Goal: Transaction & Acquisition: Download file/media

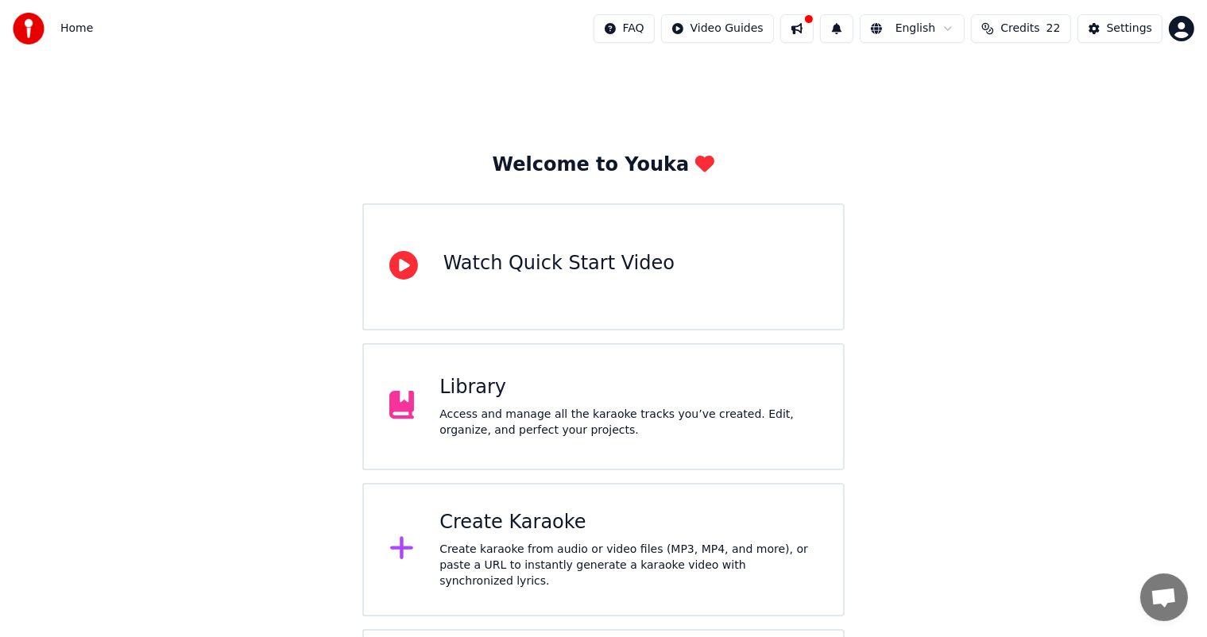
click at [509, 559] on div "Create karaoke from audio or video files (MP3, MP4, and more), or paste a URL t…" at bounding box center [628, 566] width 378 height 48
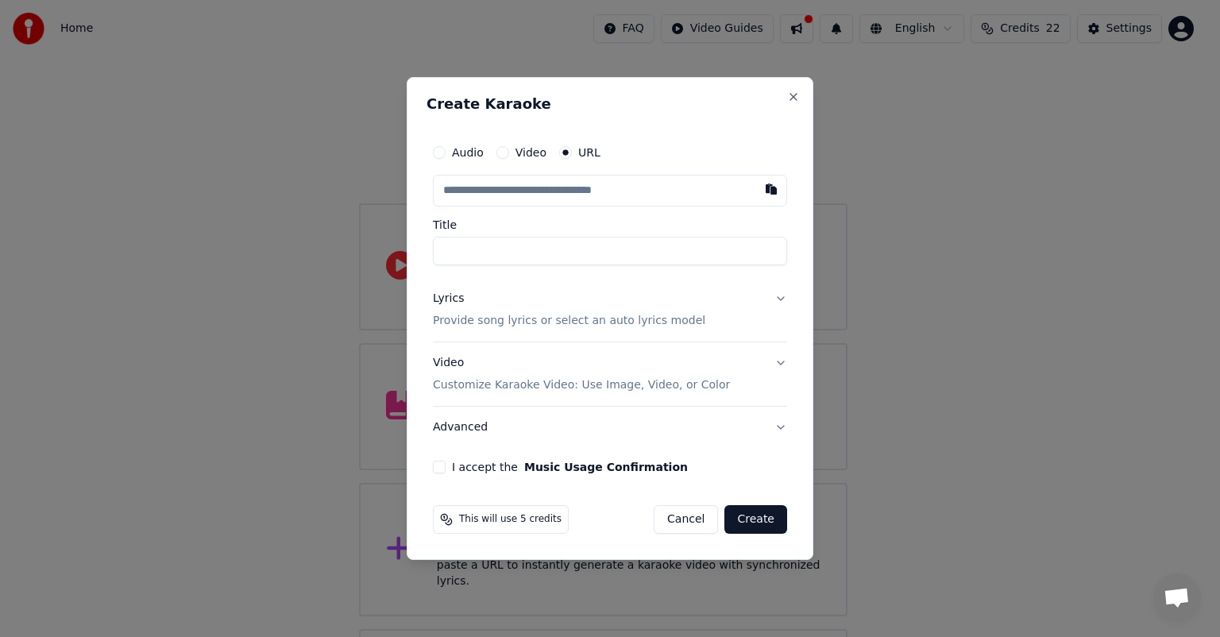
click at [481, 188] on input "text" at bounding box center [610, 191] width 354 height 32
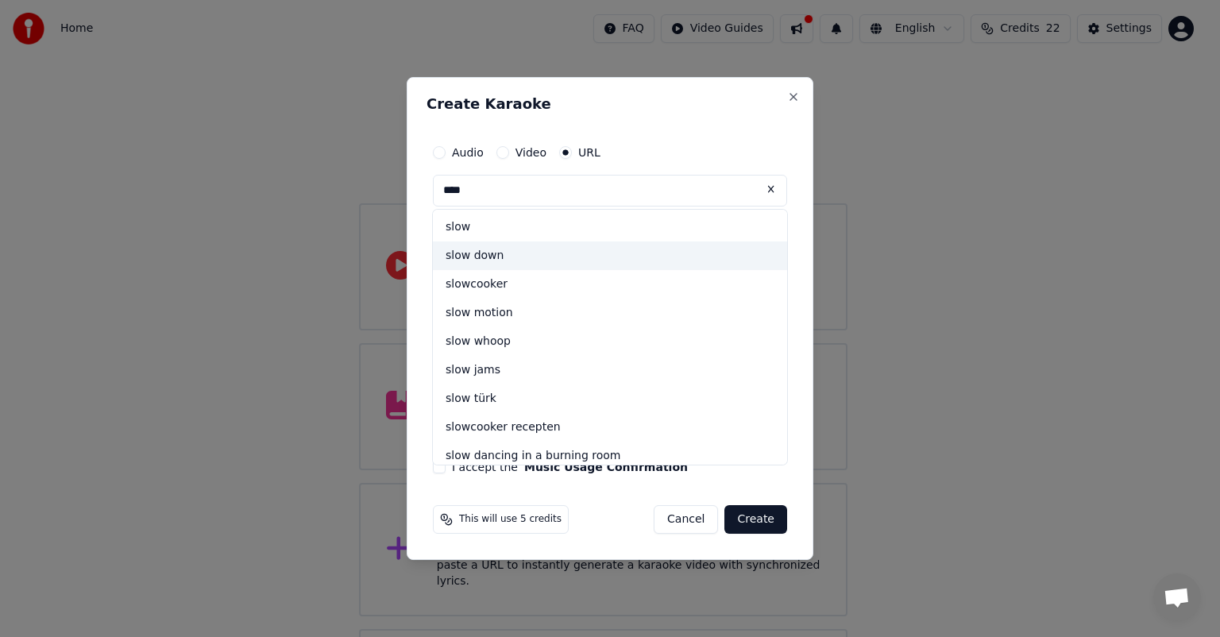
click at [478, 255] on div "slow down" at bounding box center [610, 256] width 354 height 29
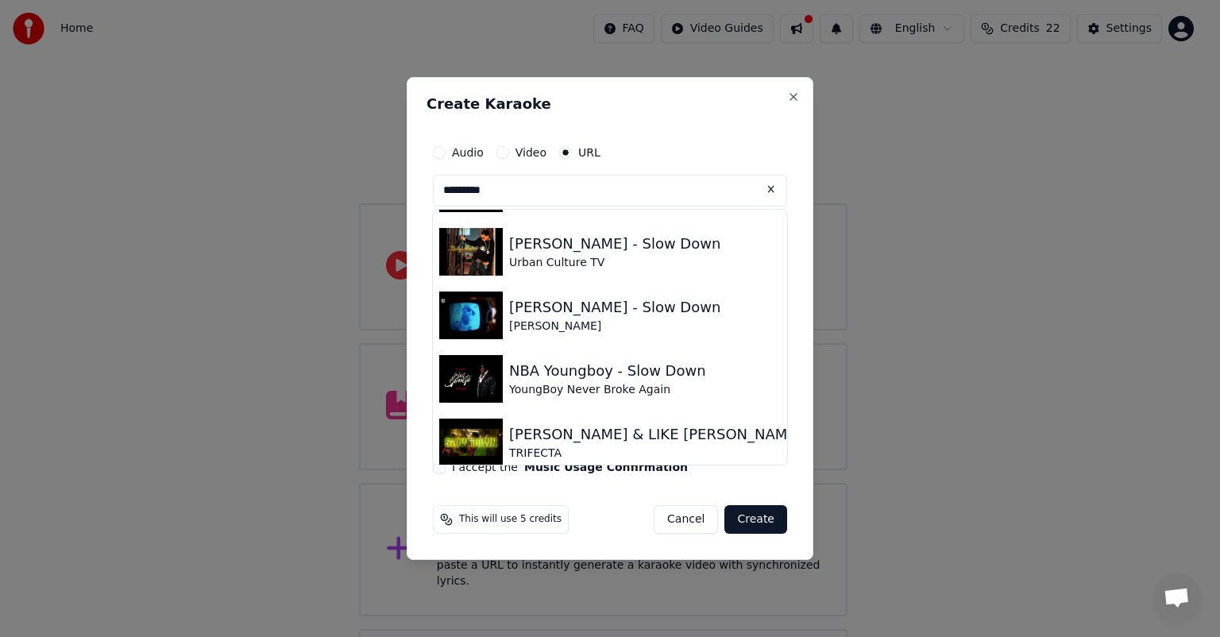
scroll to position [562, 0]
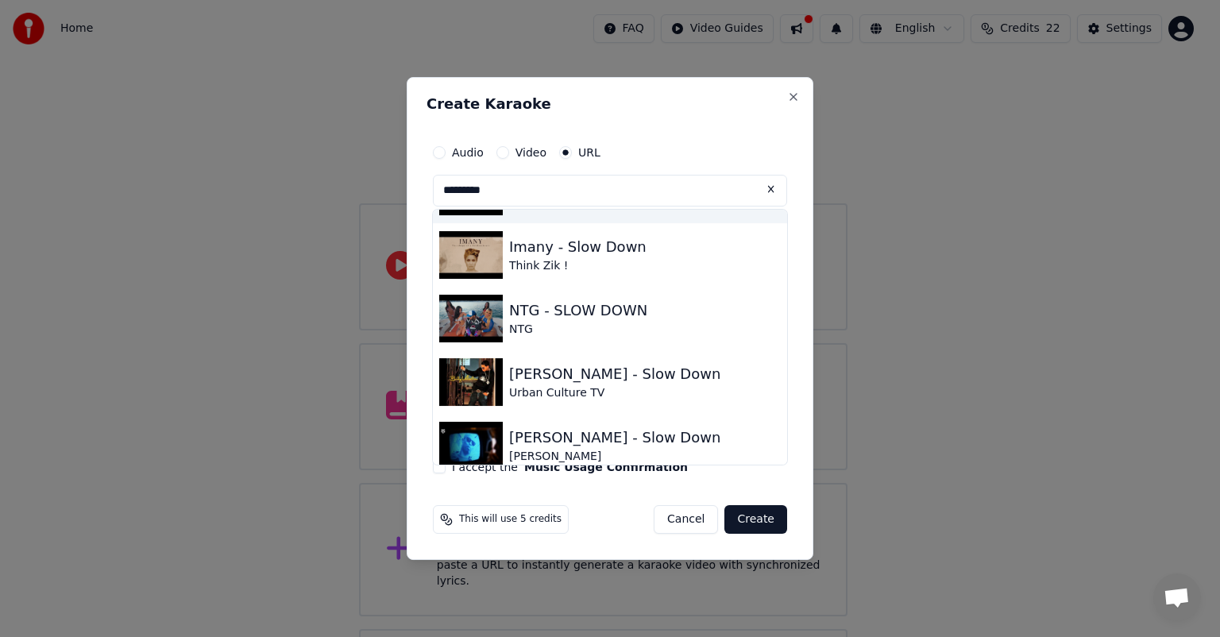
click at [508, 195] on input "*********" at bounding box center [610, 191] width 354 height 32
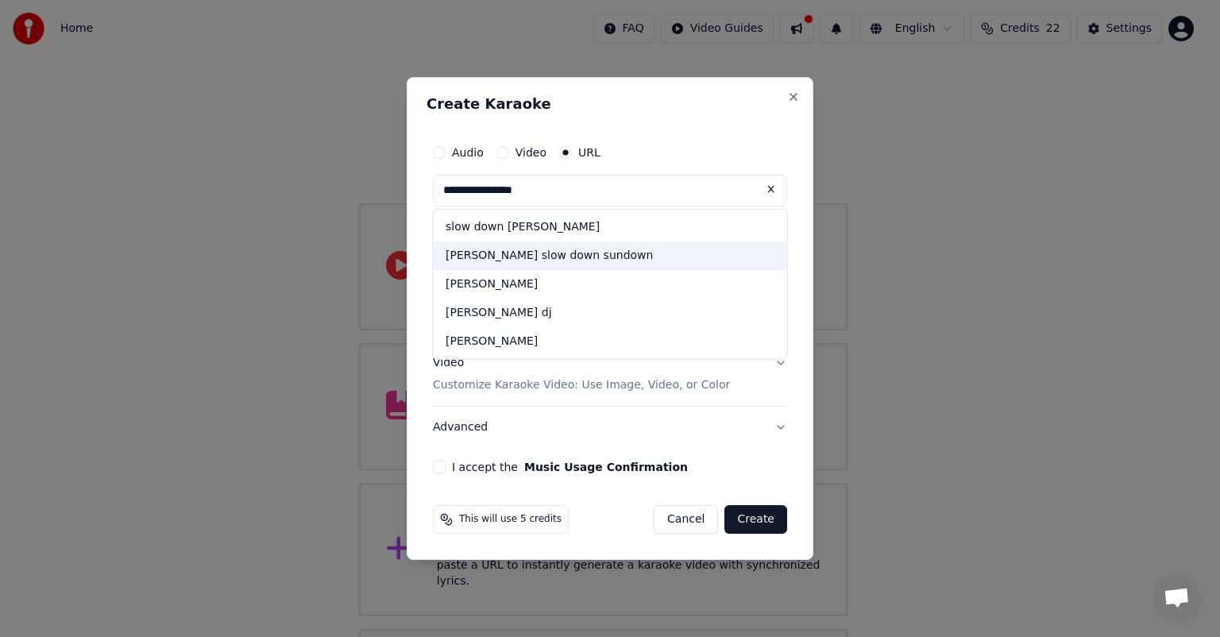
click at [486, 257] on div "[PERSON_NAME] slow down sundown" at bounding box center [610, 256] width 354 height 29
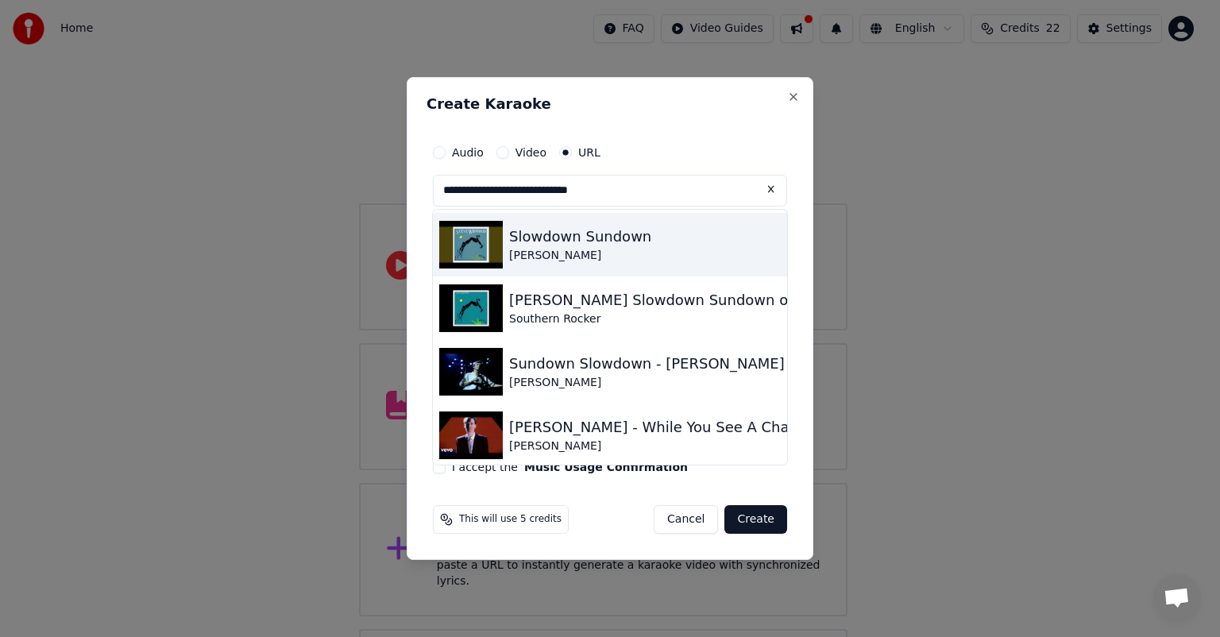
click at [534, 253] on div "[PERSON_NAME]" at bounding box center [580, 256] width 142 height 16
type input "**********"
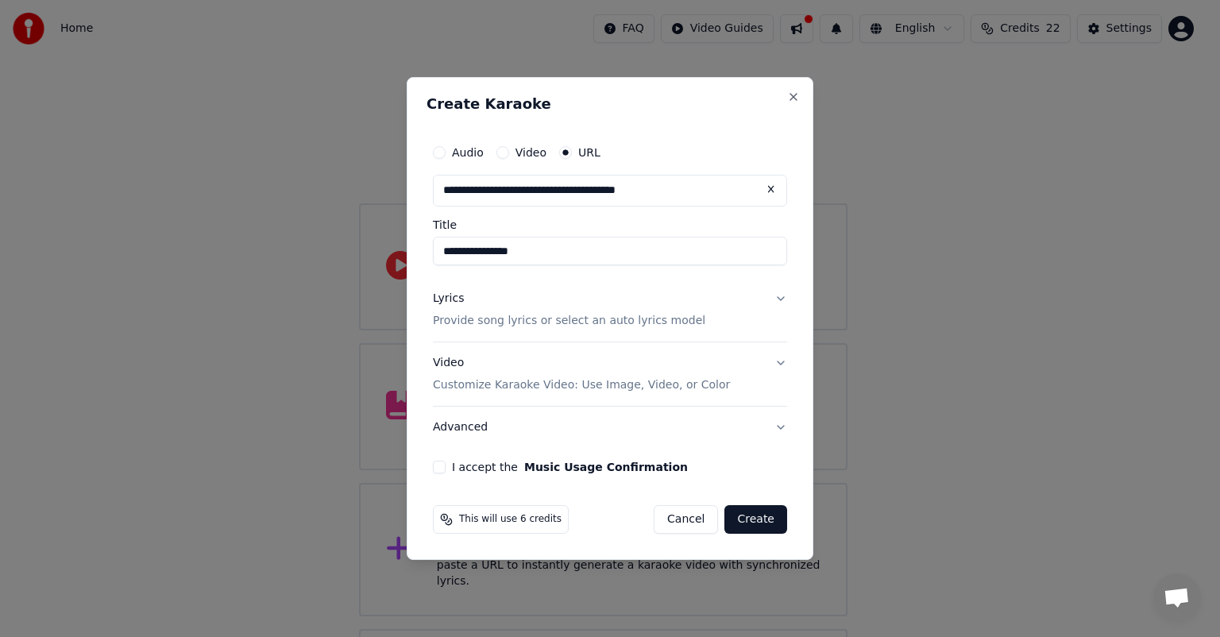
click at [451, 299] on div "Lyrics" at bounding box center [448, 299] width 31 height 16
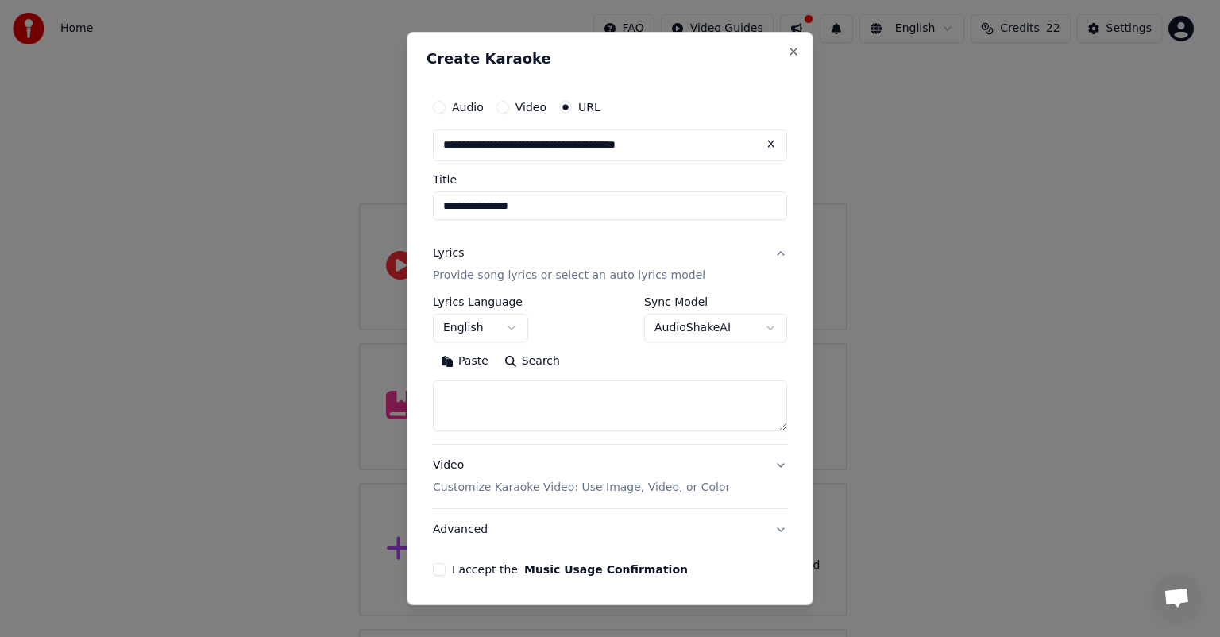
click at [466, 362] on button "Paste" at bounding box center [465, 361] width 64 height 25
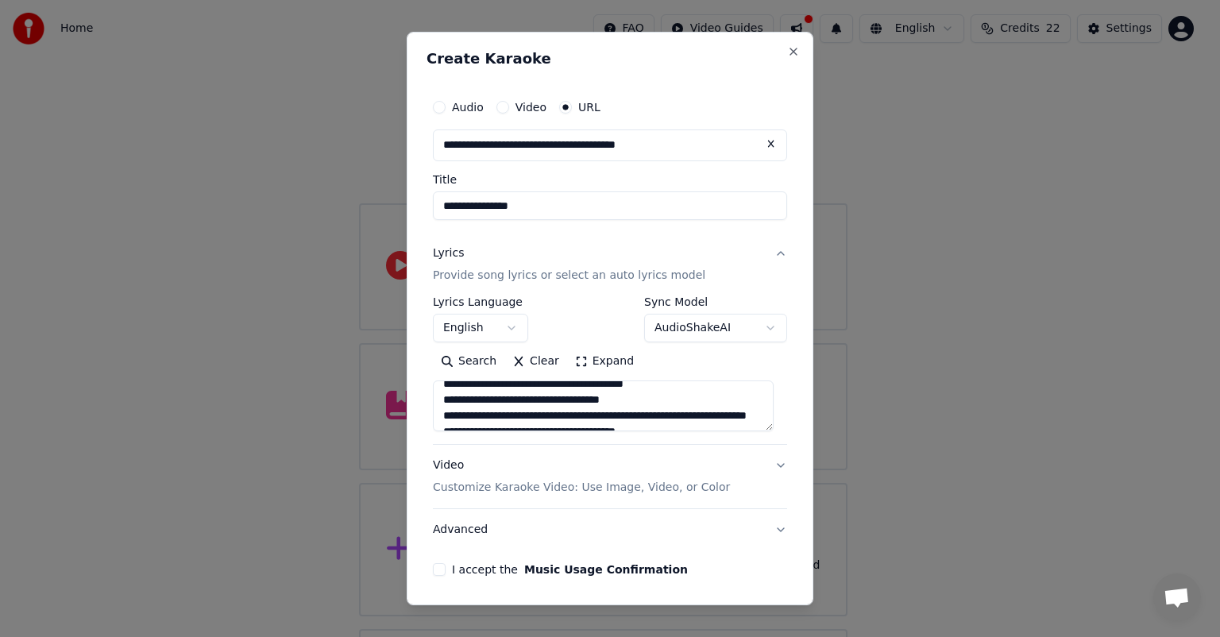
scroll to position [238, 0]
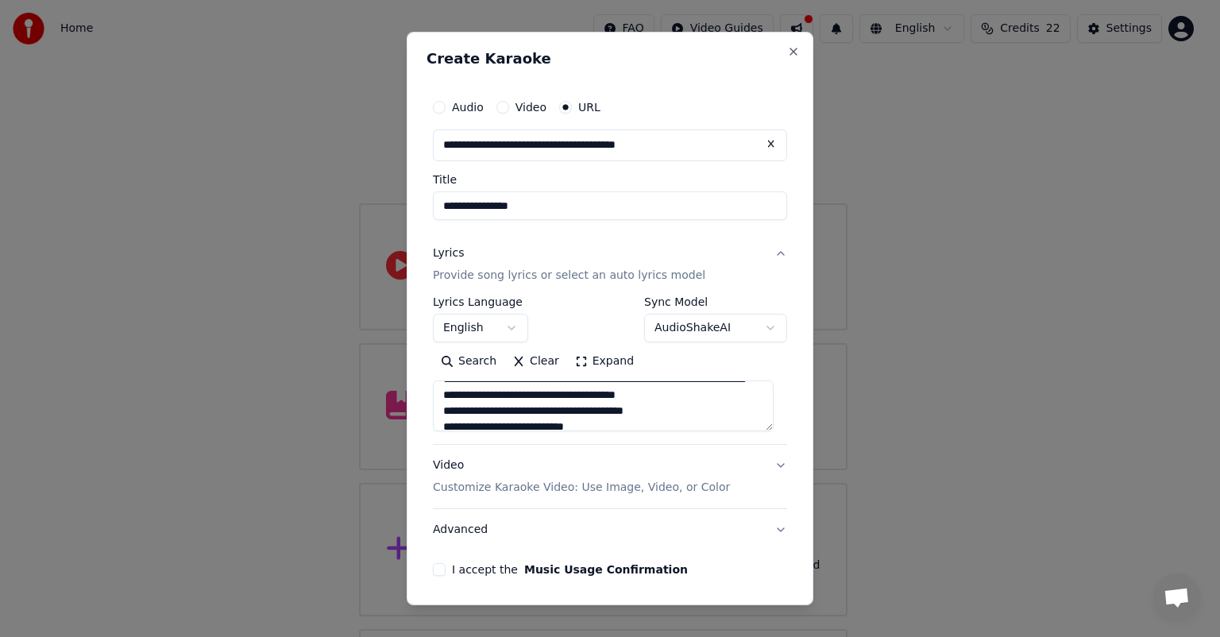
click at [606, 366] on button "Expand" at bounding box center [604, 361] width 75 height 25
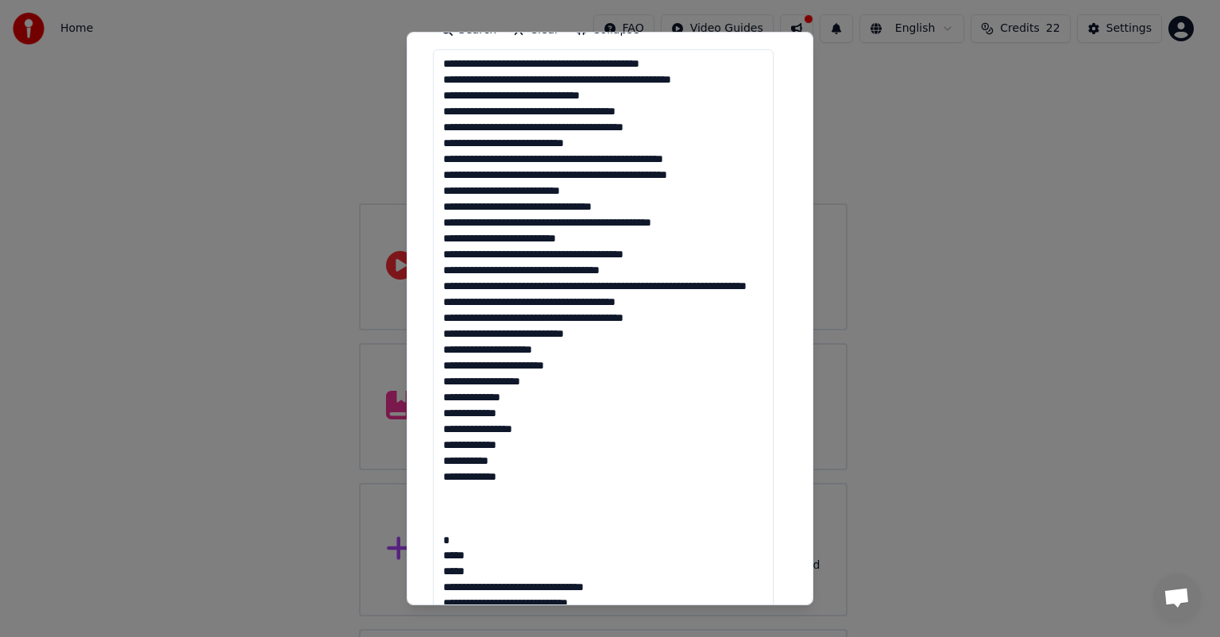
scroll to position [397, 0]
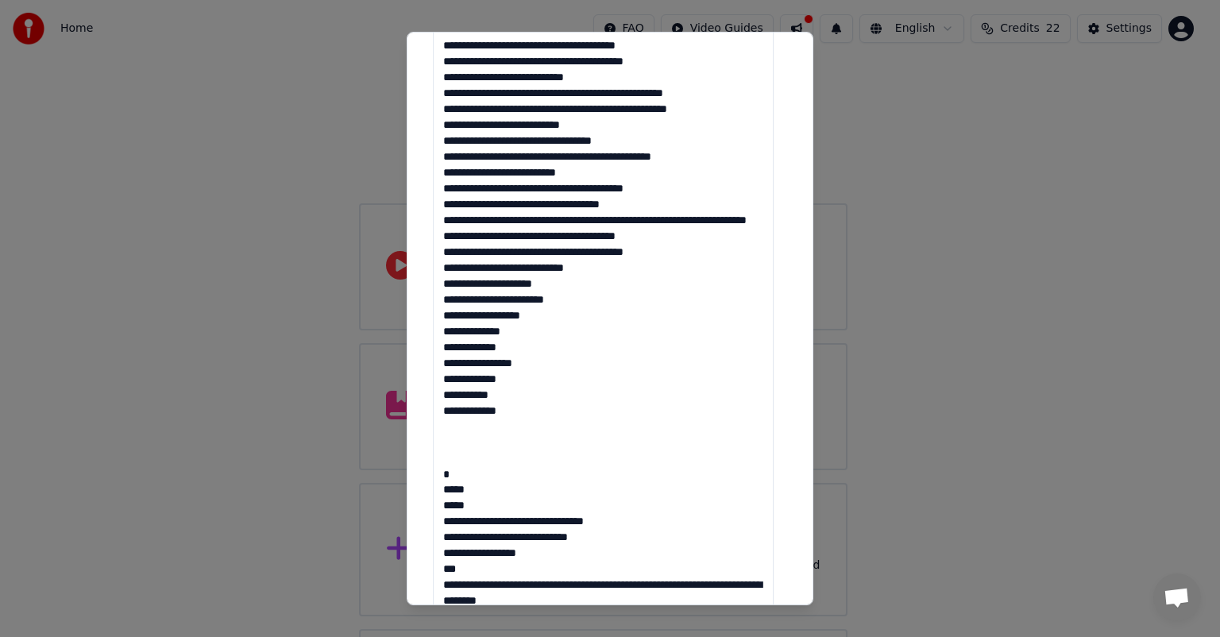
drag, startPoint x: 439, startPoint y: 303, endPoint x: 528, endPoint y: 431, distance: 156.5
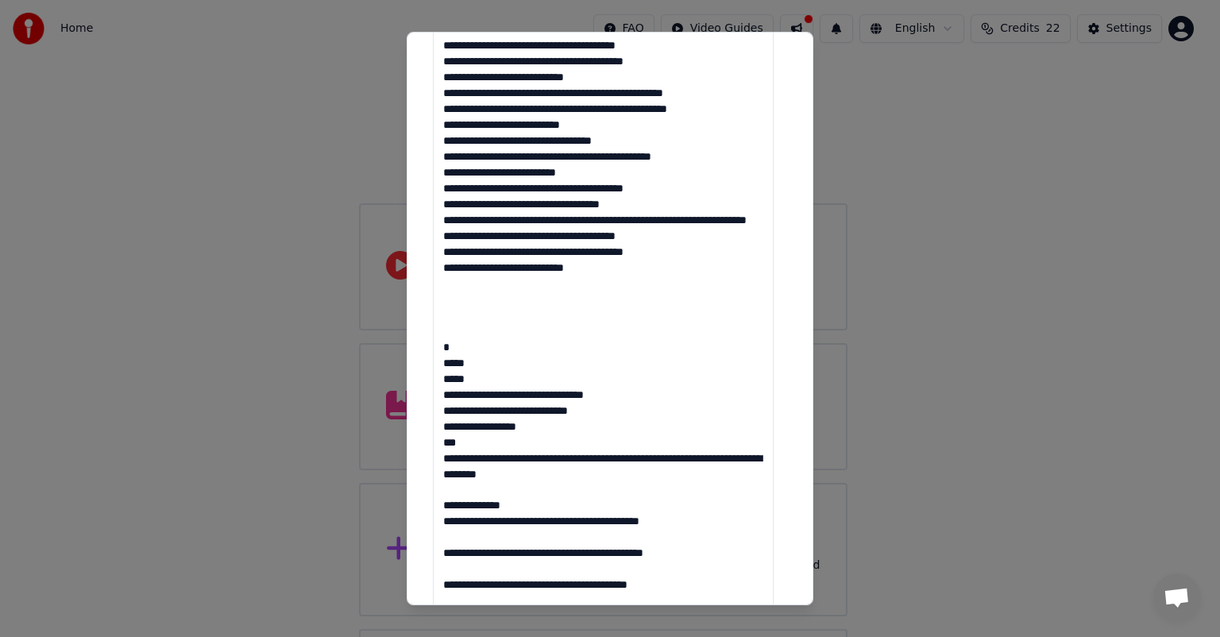
scroll to position [398, 0]
drag, startPoint x: 440, startPoint y: 373, endPoint x: 491, endPoint y: 374, distance: 50.9
drag, startPoint x: 439, startPoint y: 381, endPoint x: 480, endPoint y: 394, distance: 42.5
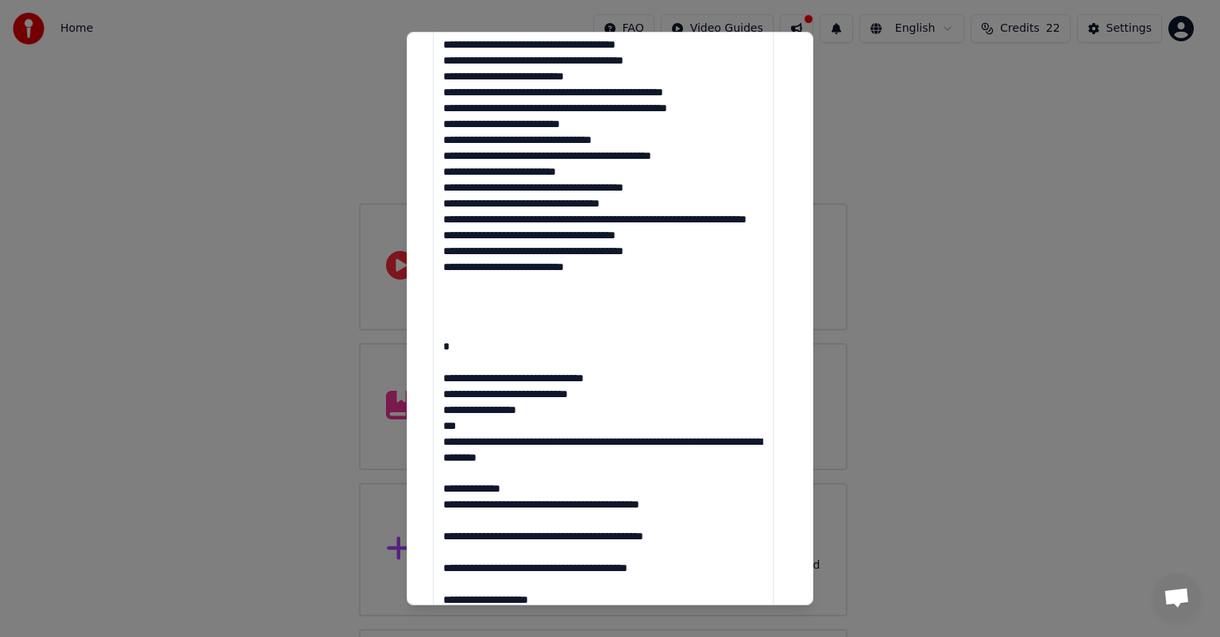
drag, startPoint x: 455, startPoint y: 362, endPoint x: 422, endPoint y: 368, distance: 33.8
click at [422, 368] on div "**********" at bounding box center [610, 319] width 407 height 574
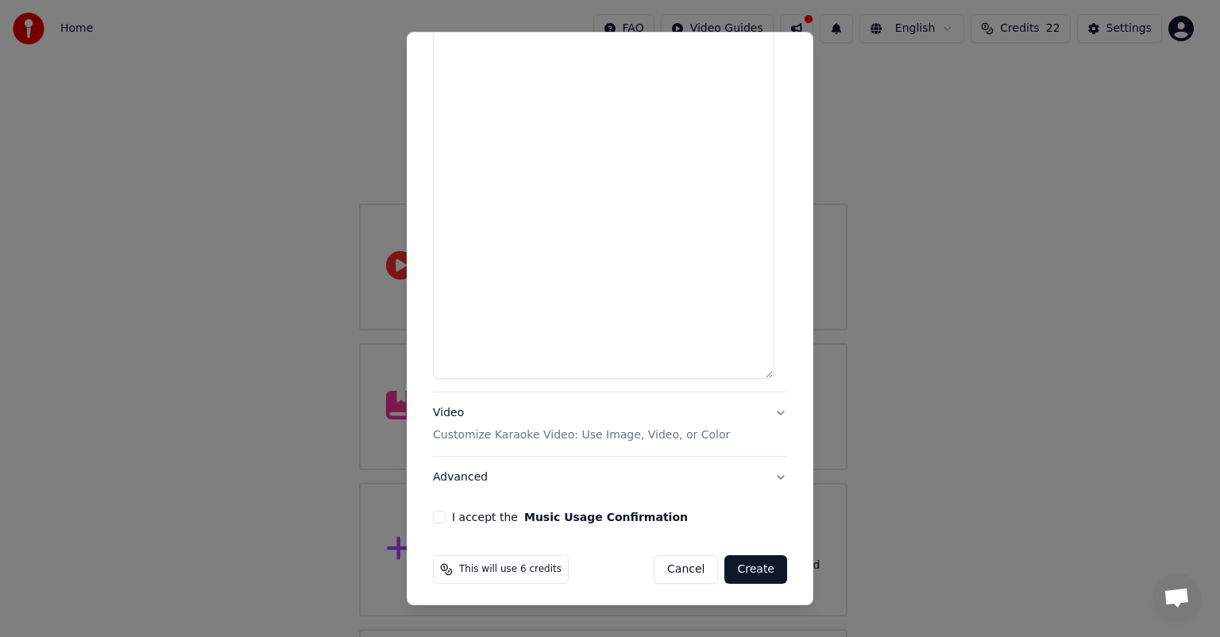
scroll to position [2878, 0]
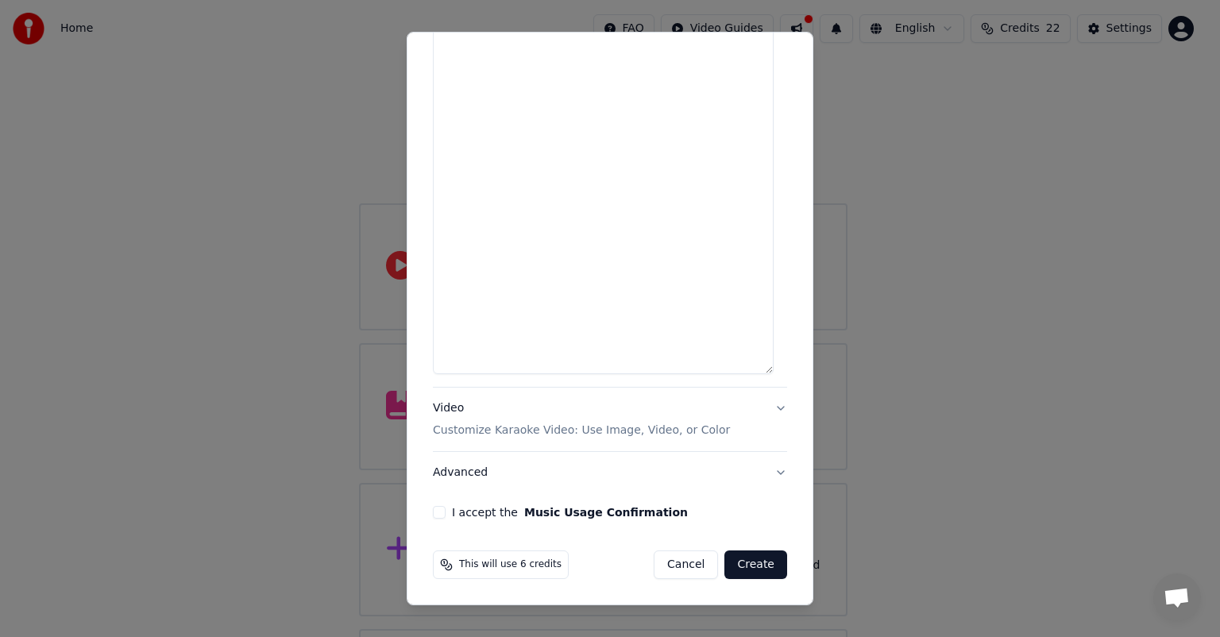
drag, startPoint x: 442, startPoint y: 314, endPoint x: 509, endPoint y: 604, distance: 297.6
click at [509, 604] on div "**********" at bounding box center [610, 319] width 407 height 574
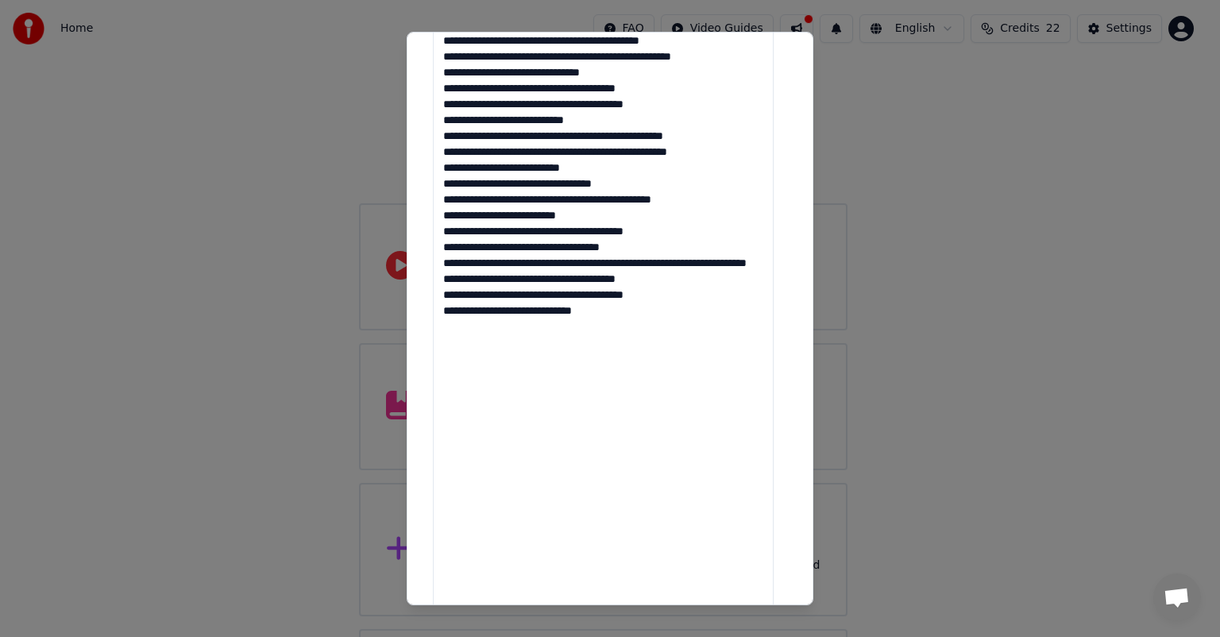
scroll to position [593, 0]
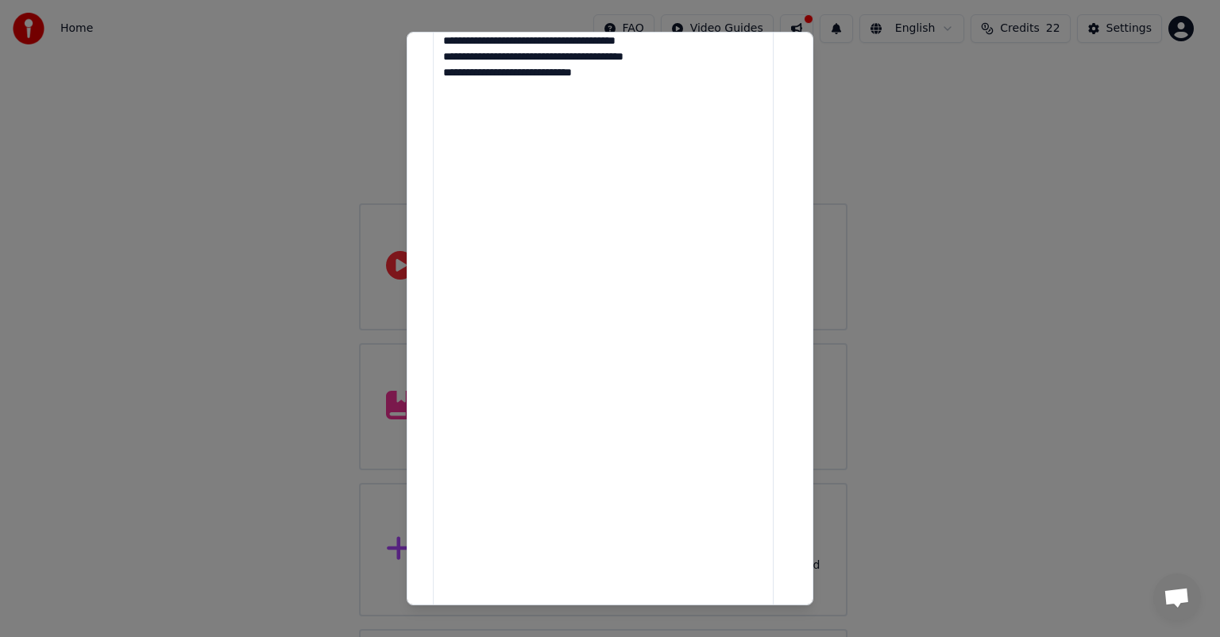
drag, startPoint x: 445, startPoint y: 128, endPoint x: 579, endPoint y: 400, distance: 303.8
drag, startPoint x: 442, startPoint y: 122, endPoint x: 555, endPoint y: 569, distance: 461.4
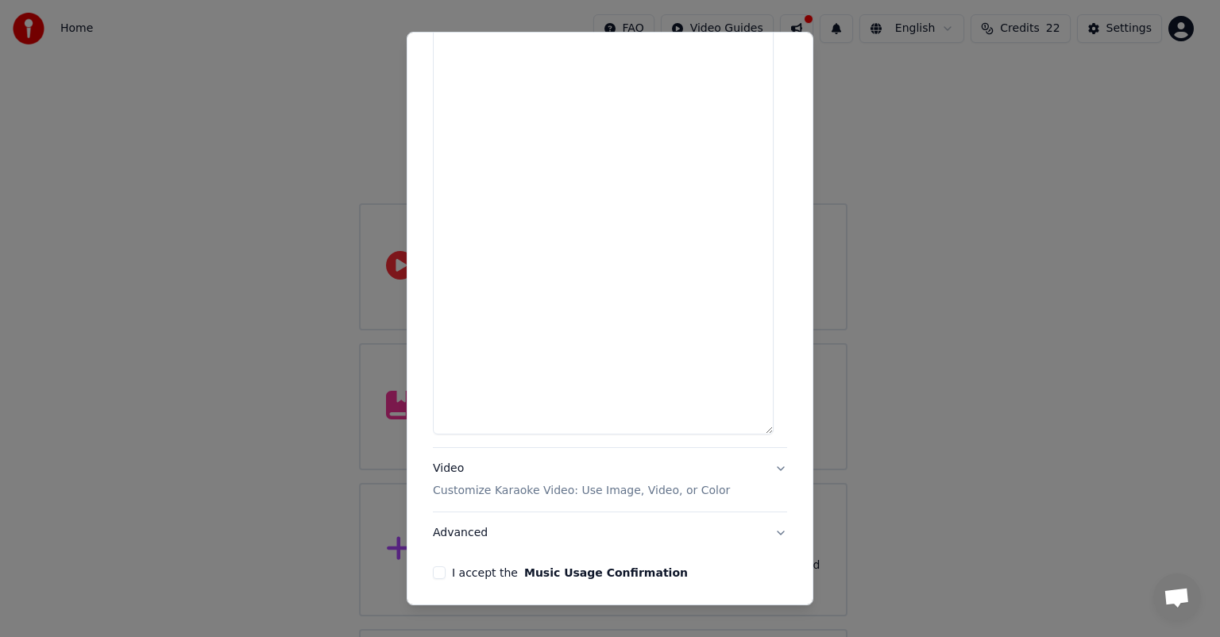
scroll to position [2878, 0]
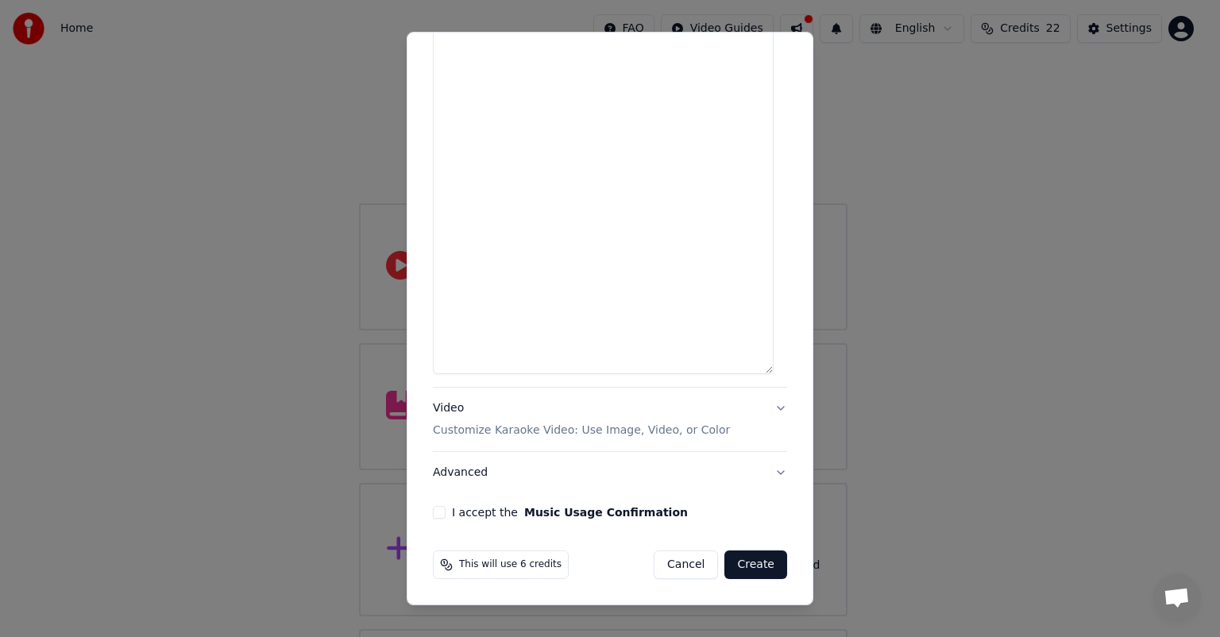
type textarea "**********"
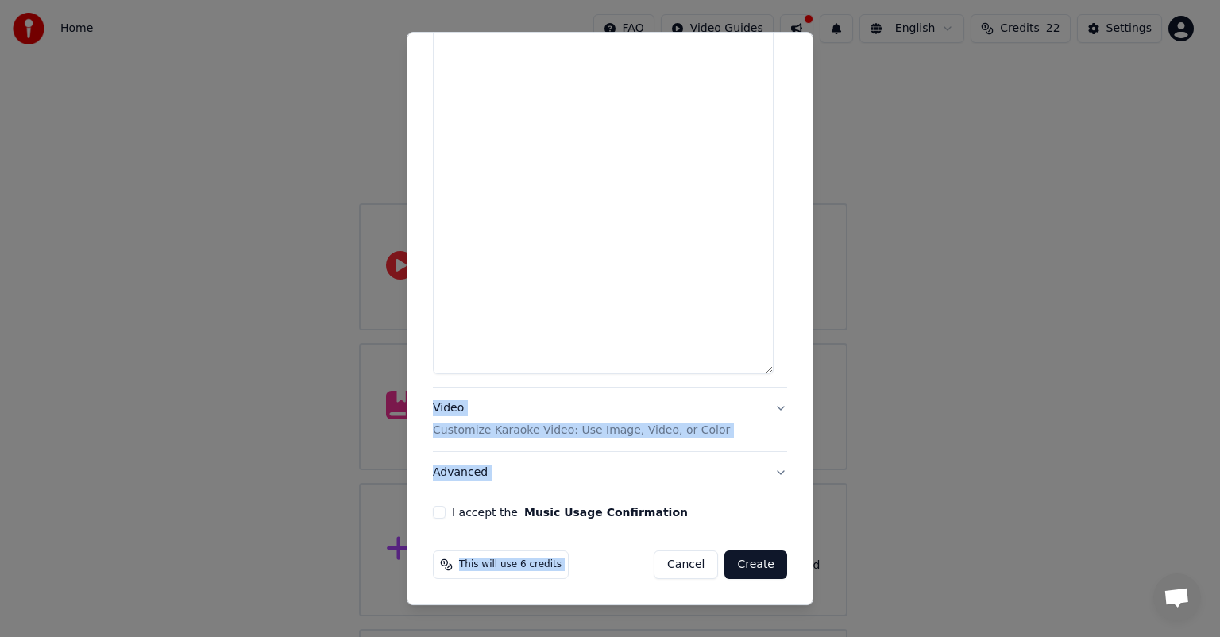
drag, startPoint x: 429, startPoint y: 382, endPoint x: 598, endPoint y: 515, distance: 215.1
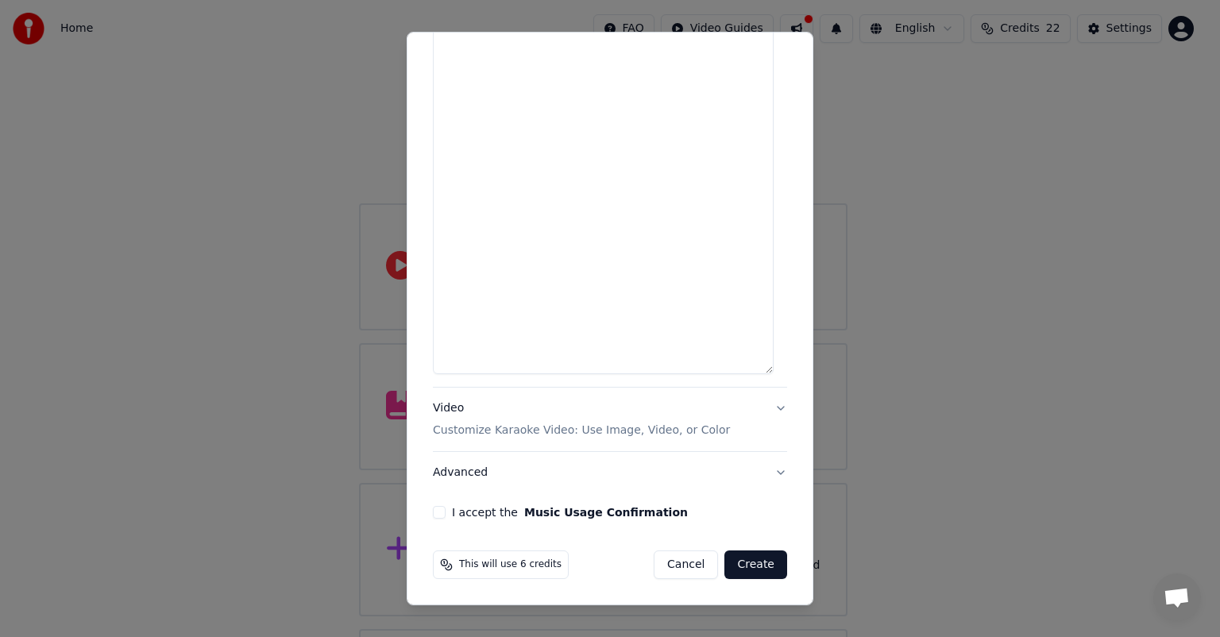
click at [439, 512] on button "I accept the Music Usage Confirmation" at bounding box center [439, 512] width 13 height 13
click at [734, 564] on button "Create" at bounding box center [756, 565] width 63 height 29
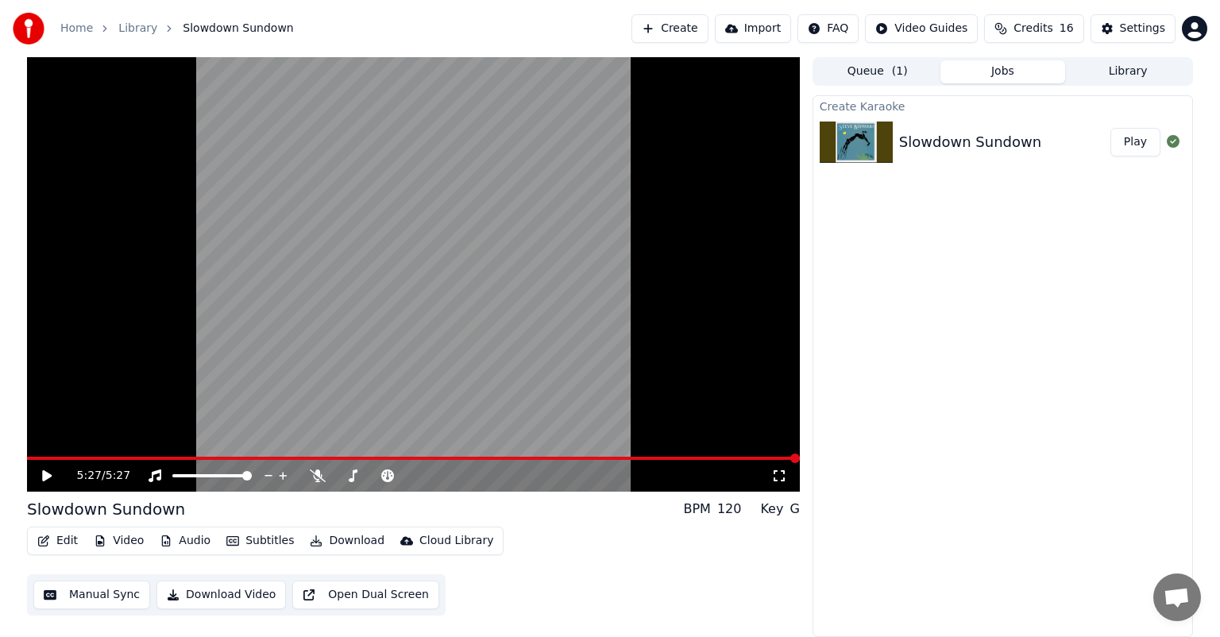
click at [1138, 140] on button "Play" at bounding box center [1136, 142] width 50 height 29
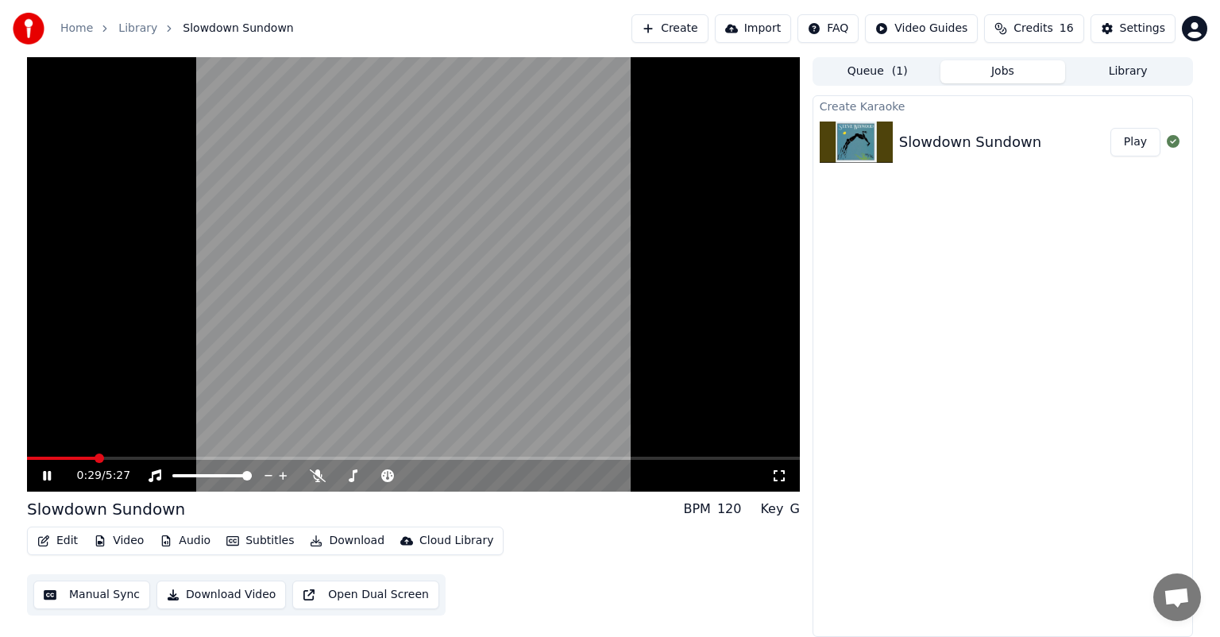
click at [44, 471] on icon at bounding box center [47, 476] width 8 height 10
click at [27, 463] on span at bounding box center [32, 459] width 10 height 10
click at [675, 385] on video at bounding box center [413, 274] width 773 height 435
click at [244, 472] on span at bounding box center [247, 476] width 10 height 10
click at [252, 473] on span at bounding box center [247, 476] width 10 height 10
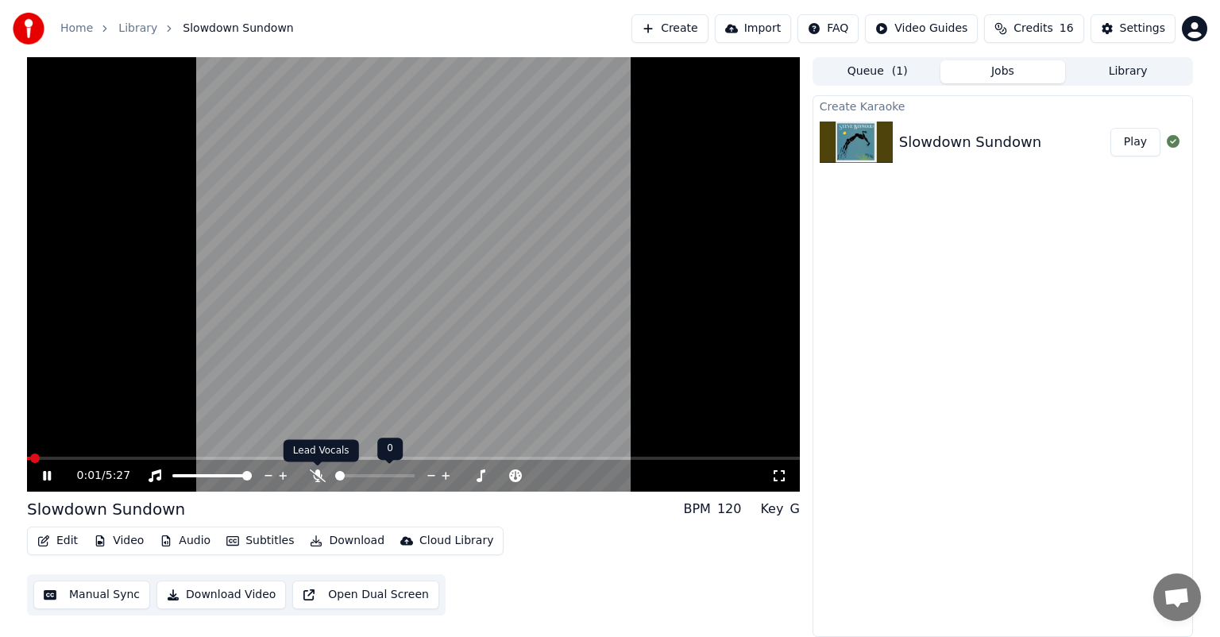
click at [316, 470] on icon at bounding box center [318, 476] width 16 height 13
click at [44, 475] on icon at bounding box center [47, 476] width 8 height 10
click at [27, 458] on span at bounding box center [32, 459] width 10 height 10
click at [44, 473] on icon at bounding box center [47, 475] width 10 height 11
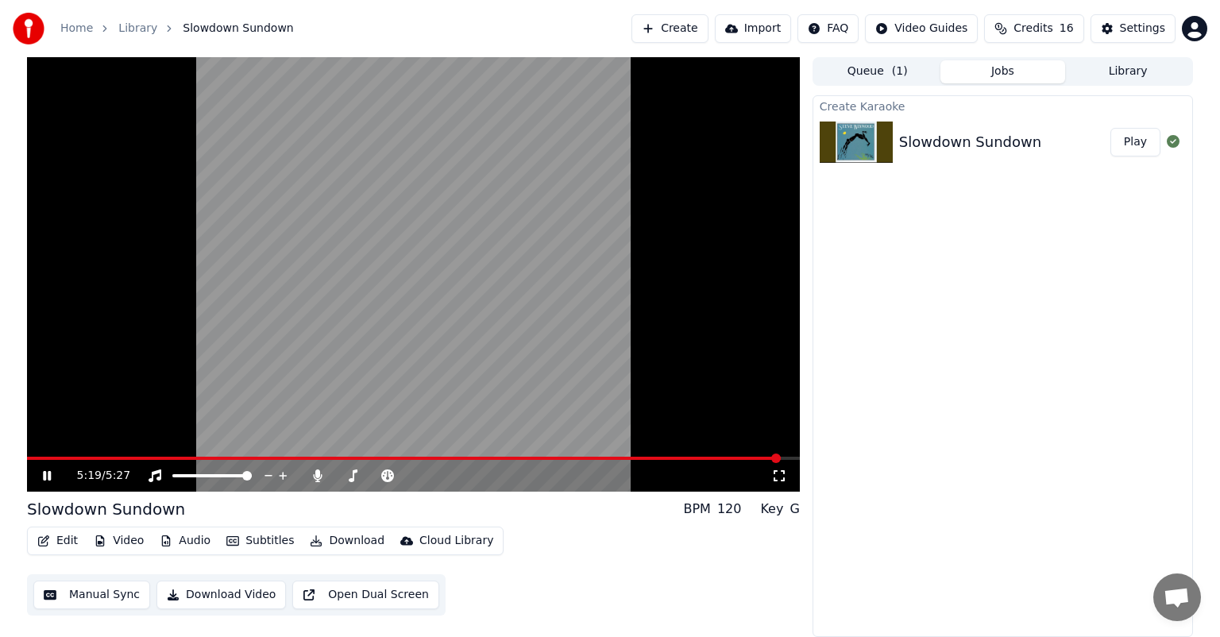
click at [1128, 68] on button "Library" at bounding box center [1129, 71] width 126 height 23
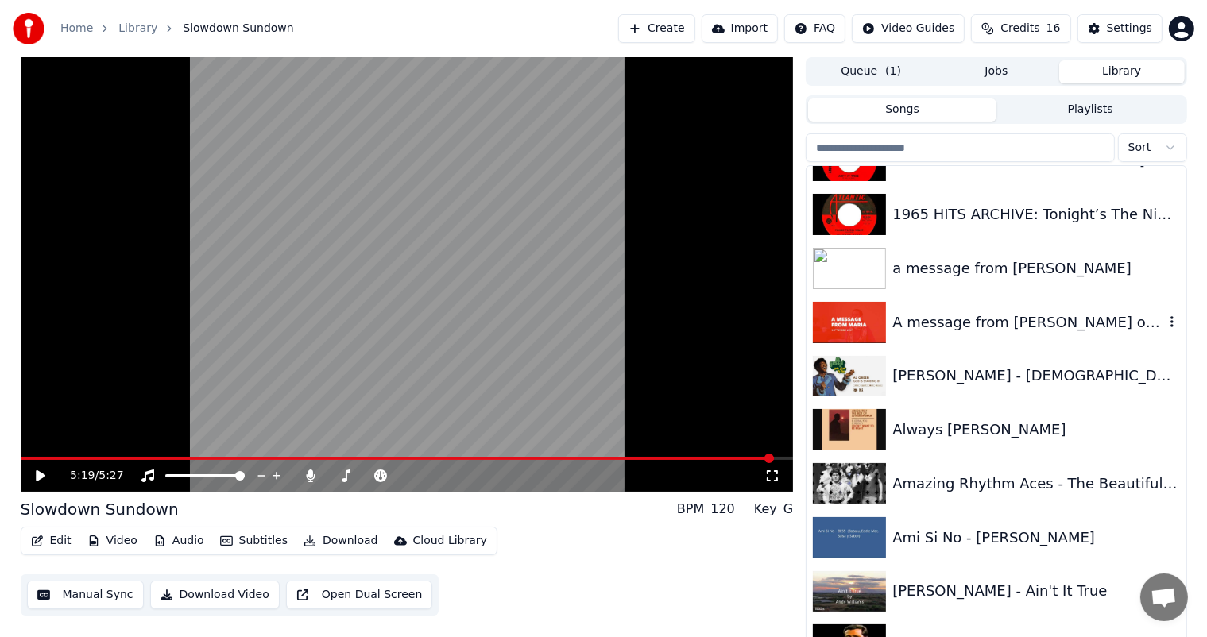
scroll to position [159, 0]
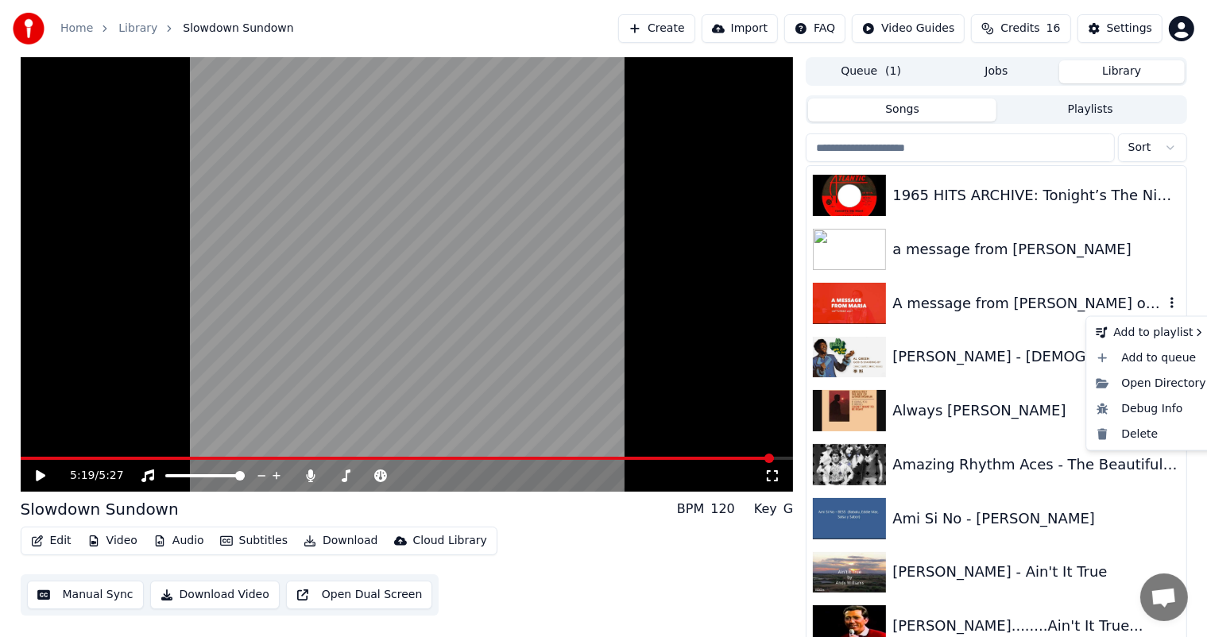
click at [1164, 301] on icon "button" at bounding box center [1172, 302] width 16 height 13
click at [1141, 432] on div "Delete" at bounding box center [1150, 434] width 122 height 25
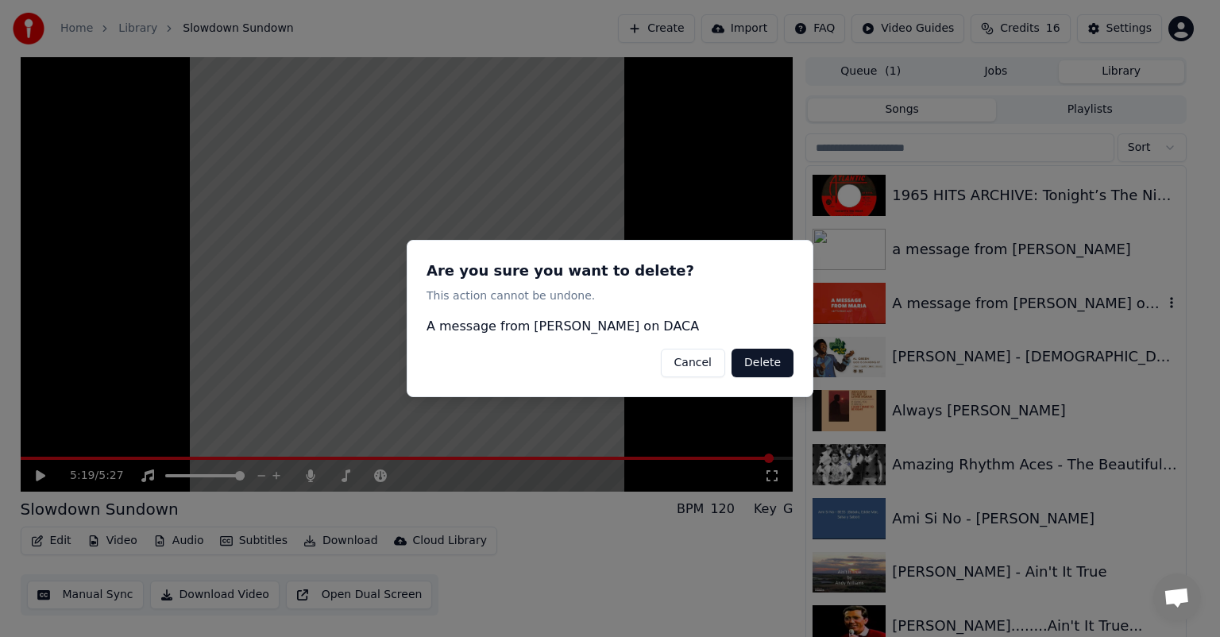
click at [760, 366] on button "Delete" at bounding box center [763, 363] width 62 height 29
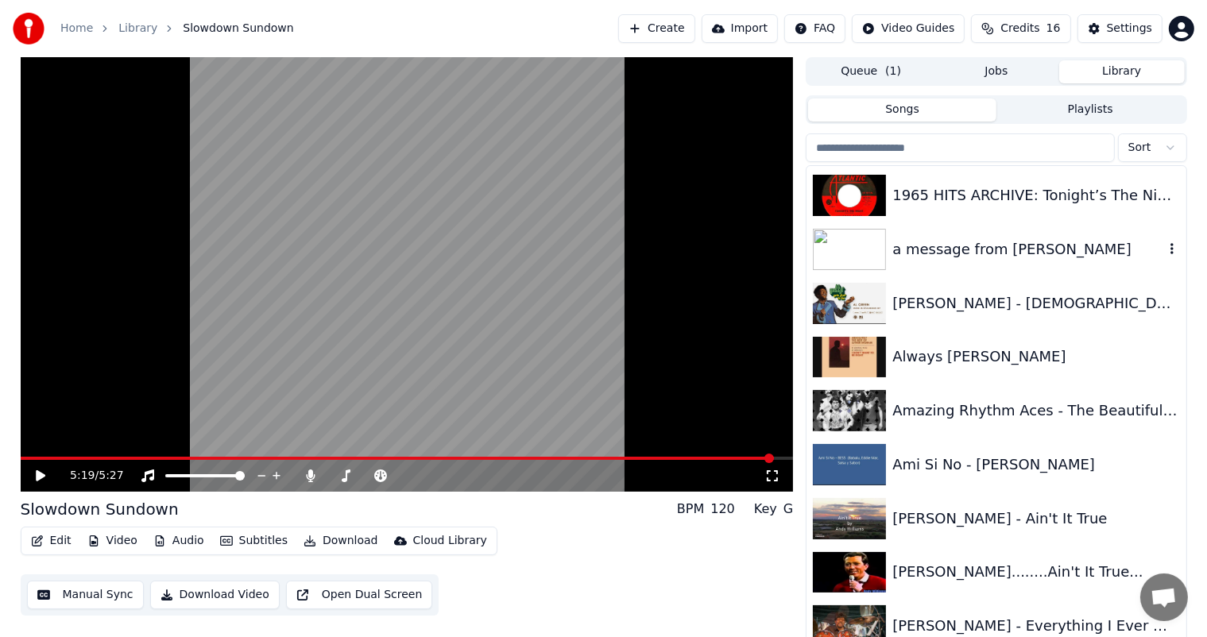
click at [923, 238] on div "a message from [PERSON_NAME]" at bounding box center [1027, 249] width 271 height 22
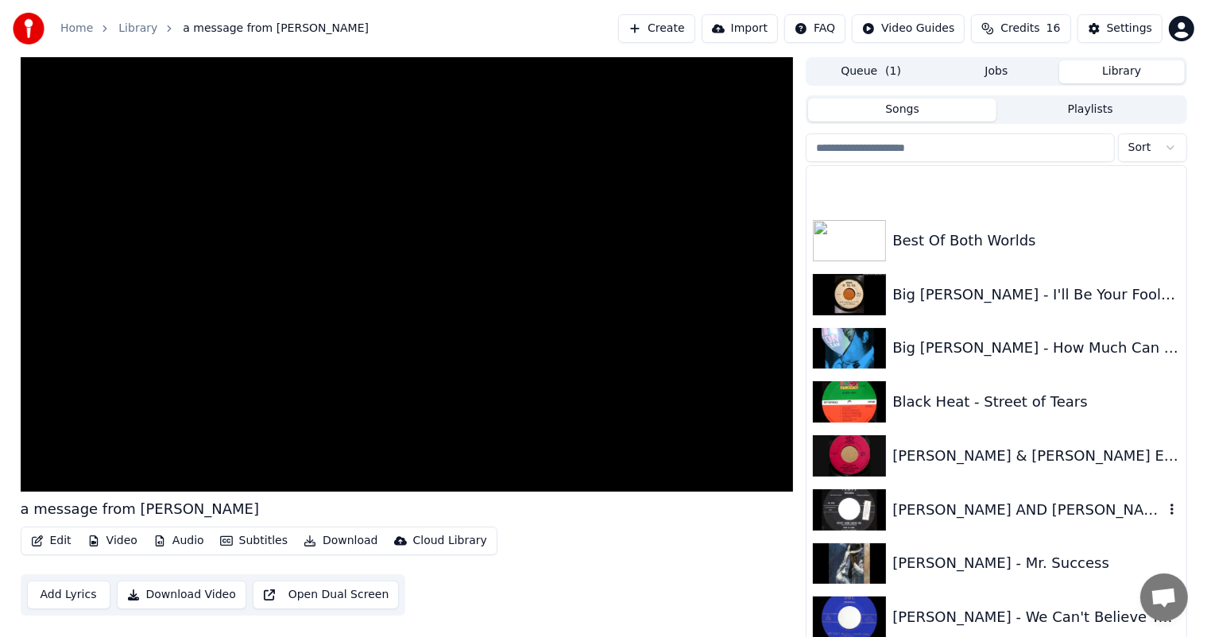
scroll to position [1112, 0]
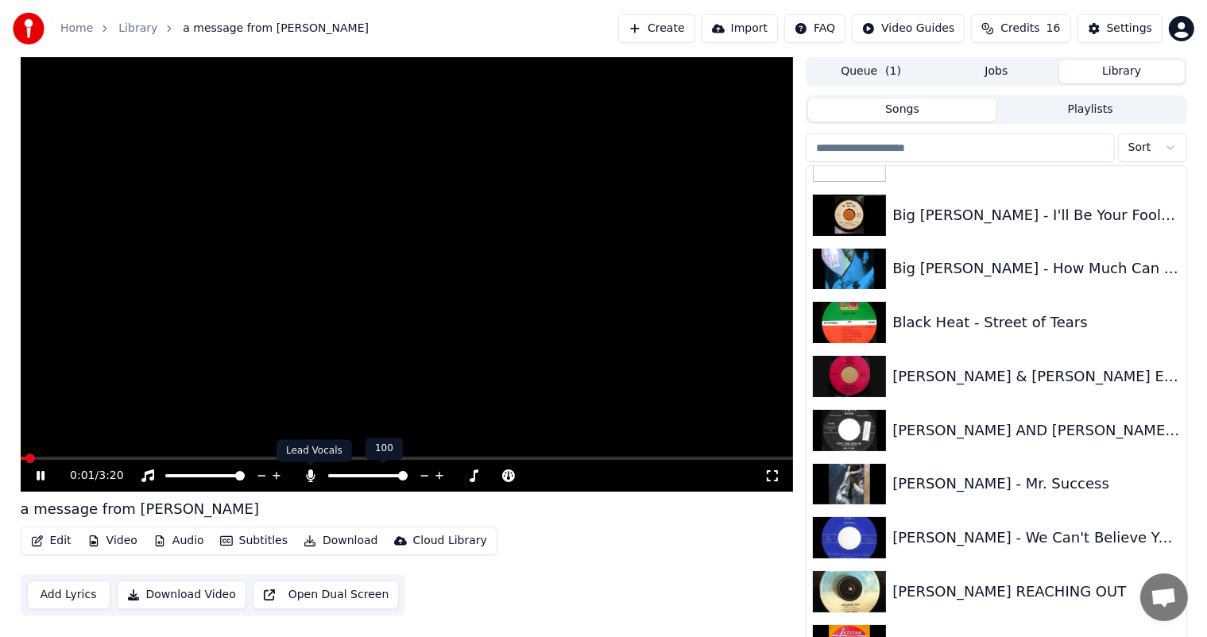
click at [306, 474] on icon at bounding box center [311, 476] width 16 height 13
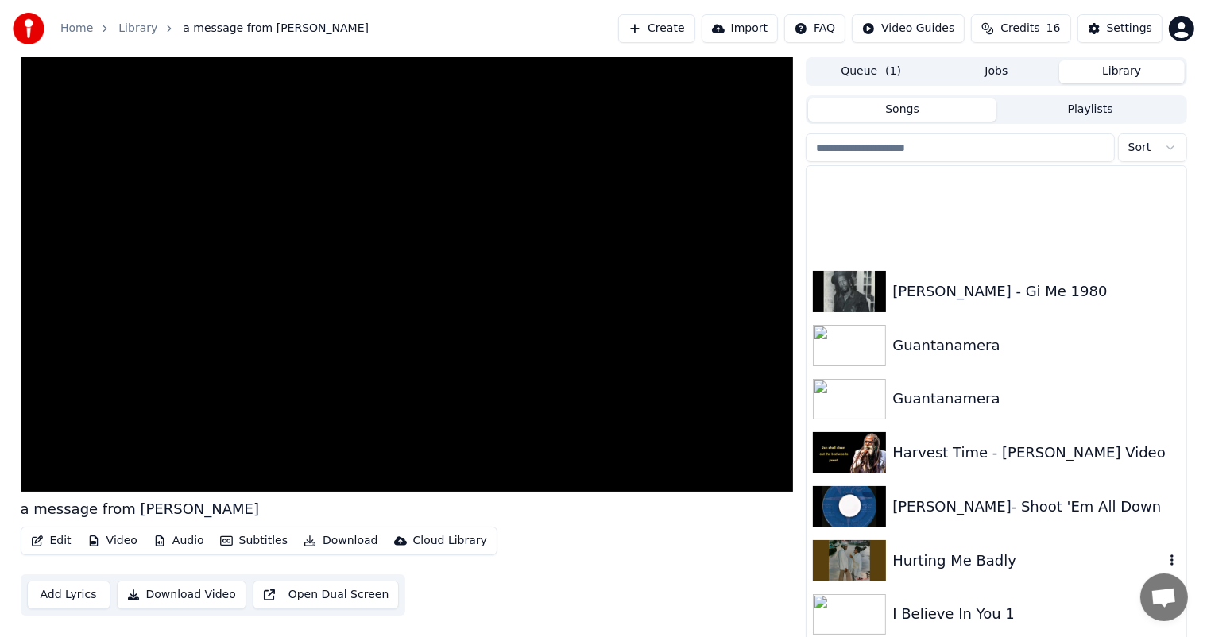
scroll to position [5085, 0]
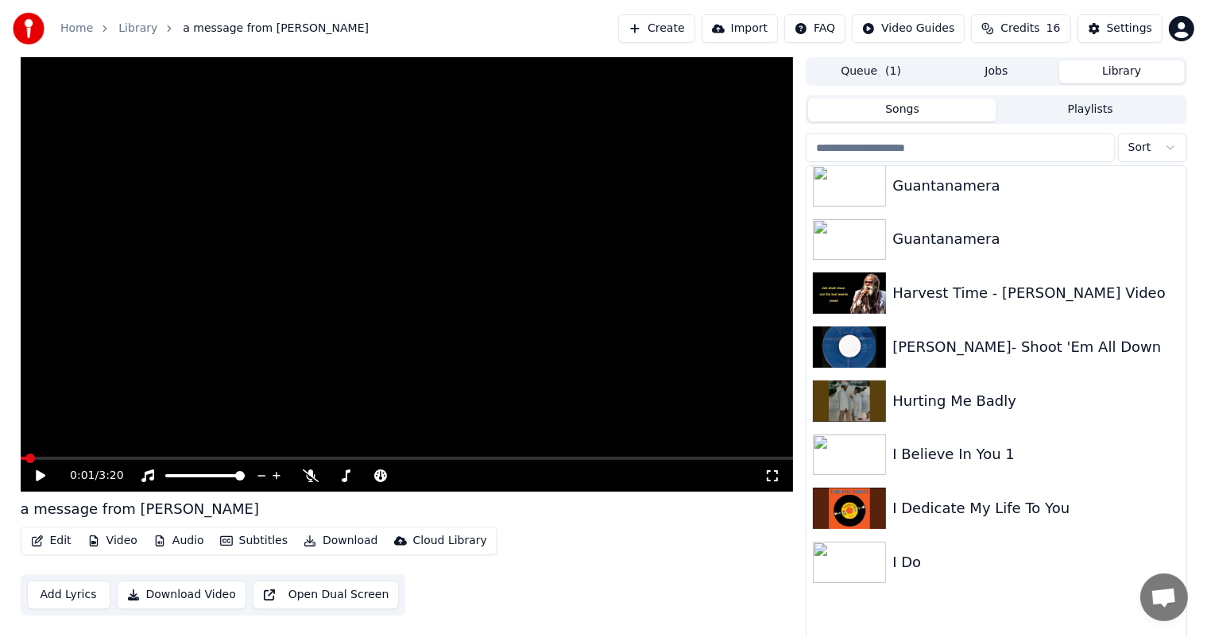
click at [922, 35] on div "Goodness Of [DEMOGRAPHIC_DATA]" at bounding box center [1035, 24] width 287 height 22
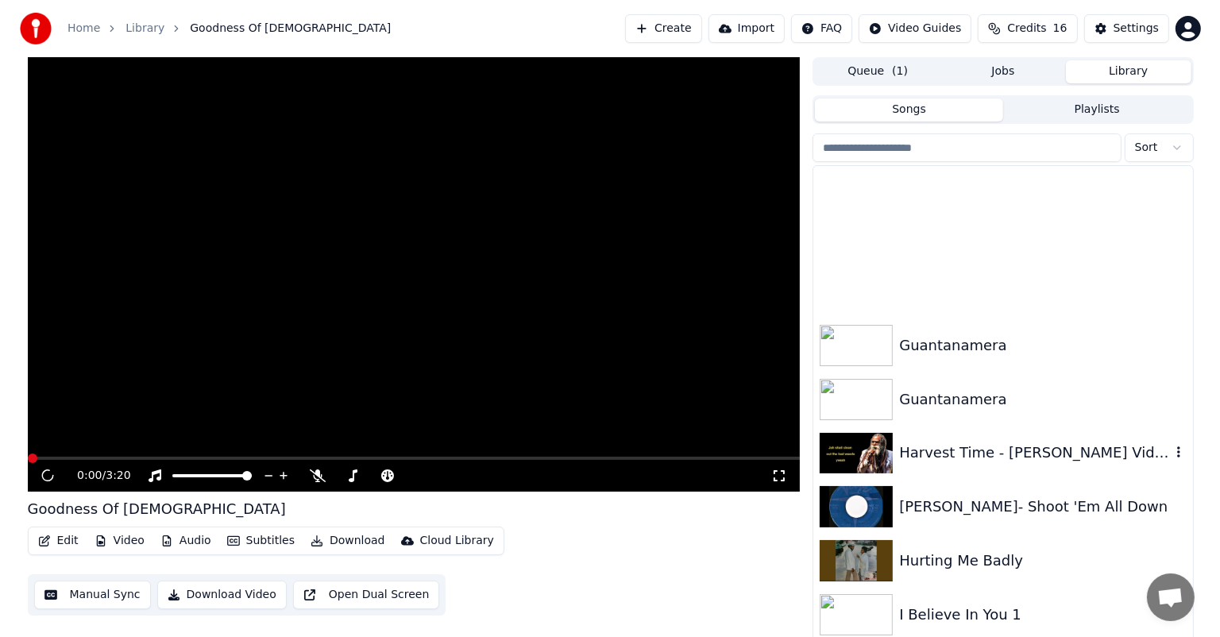
scroll to position [5085, 0]
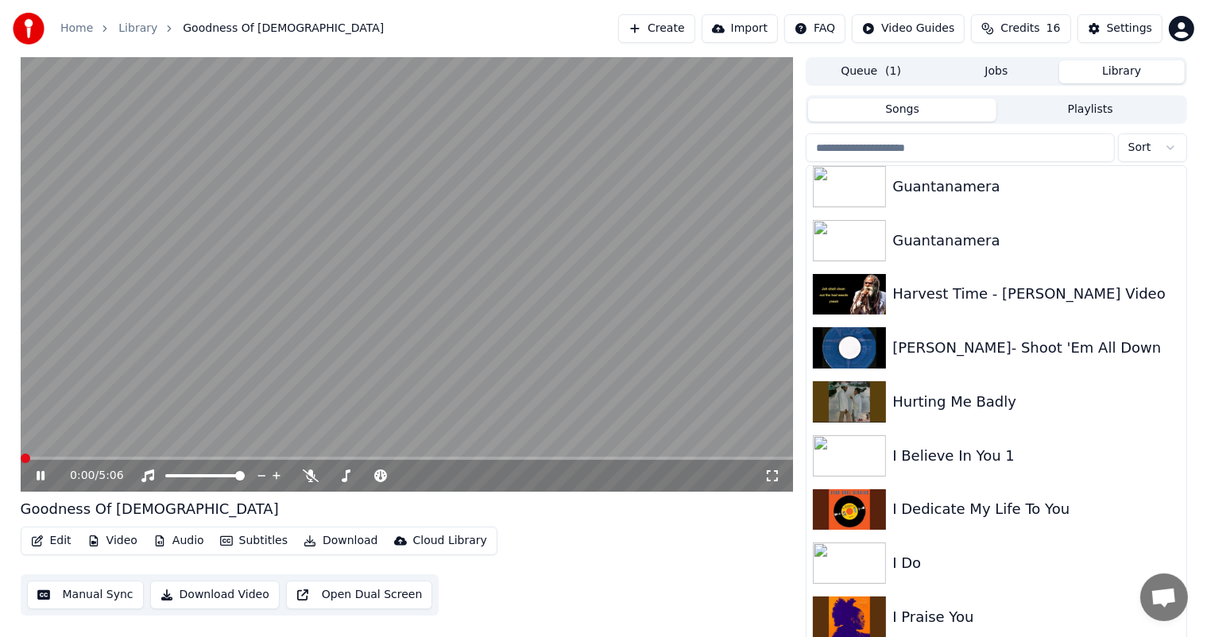
click at [39, 477] on icon at bounding box center [41, 476] width 8 height 10
click at [32, 458] on span at bounding box center [407, 458] width 773 height 3
click at [21, 460] on span at bounding box center [21, 458] width 0 height 3
click at [57, 540] on button "Edit" at bounding box center [51, 541] width 53 height 22
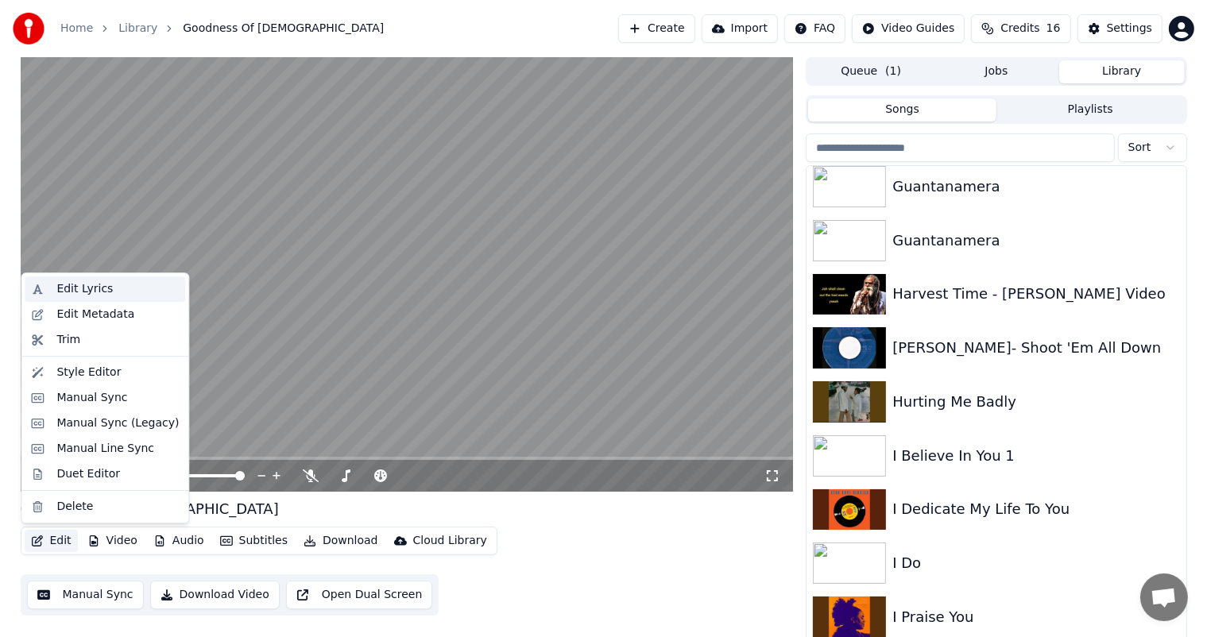
click at [55, 284] on div "Edit Lyrics" at bounding box center [105, 289] width 161 height 25
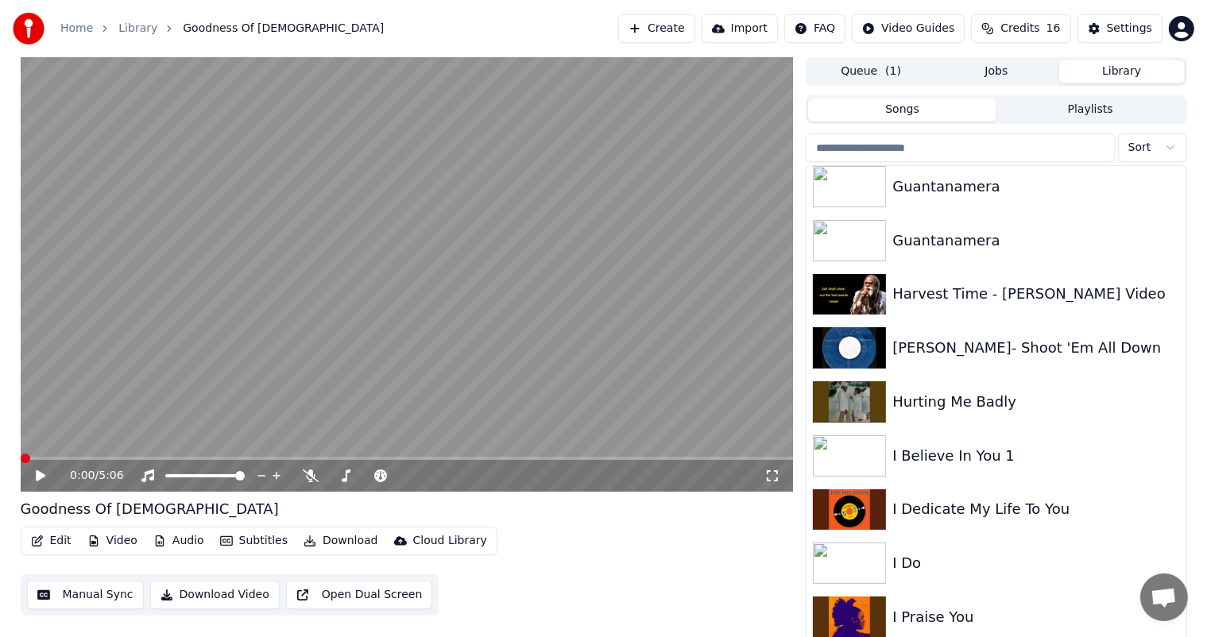
click at [50, 538] on button "Edit" at bounding box center [51, 541] width 53 height 22
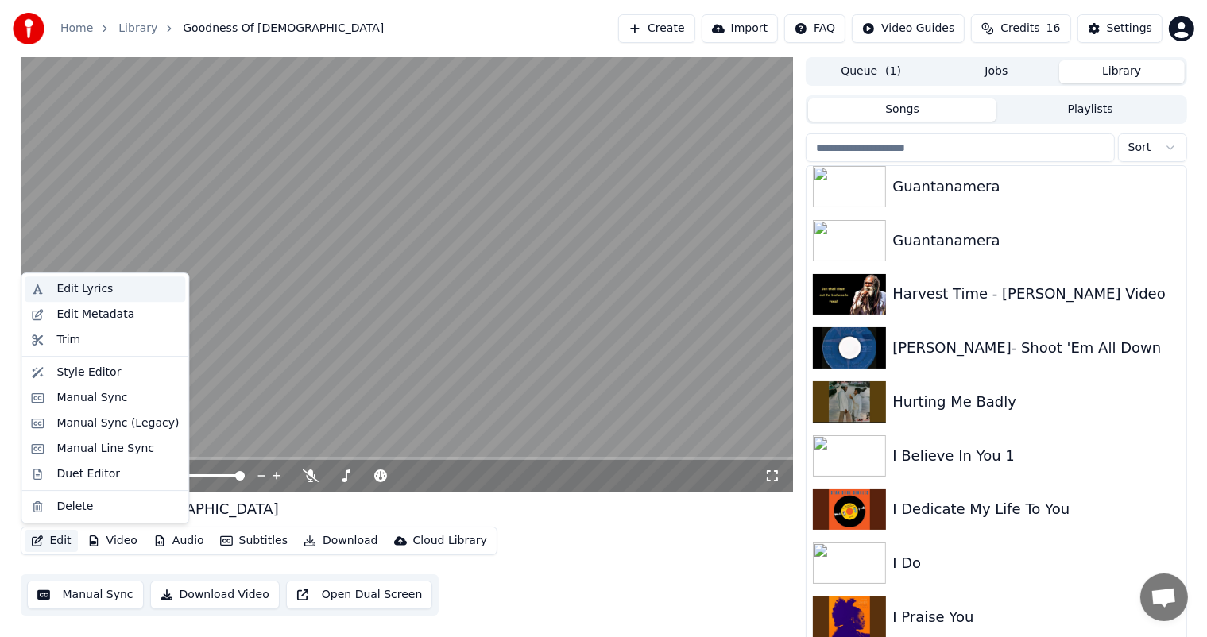
click at [65, 288] on div "Edit Lyrics" at bounding box center [84, 289] width 56 height 16
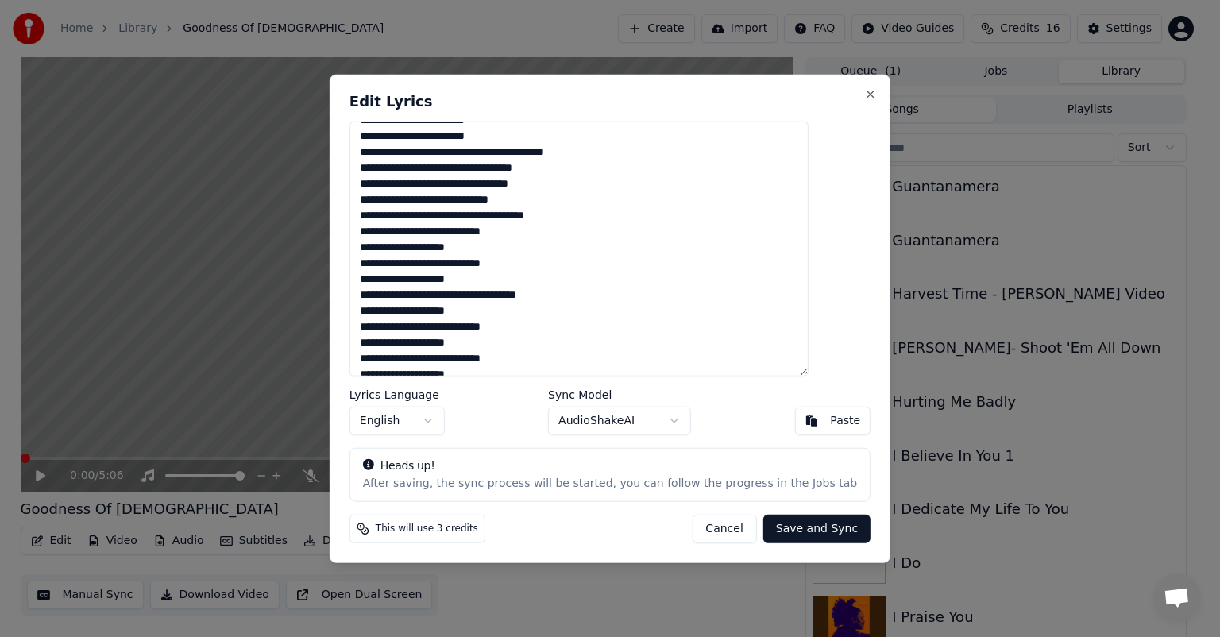
scroll to position [0, 0]
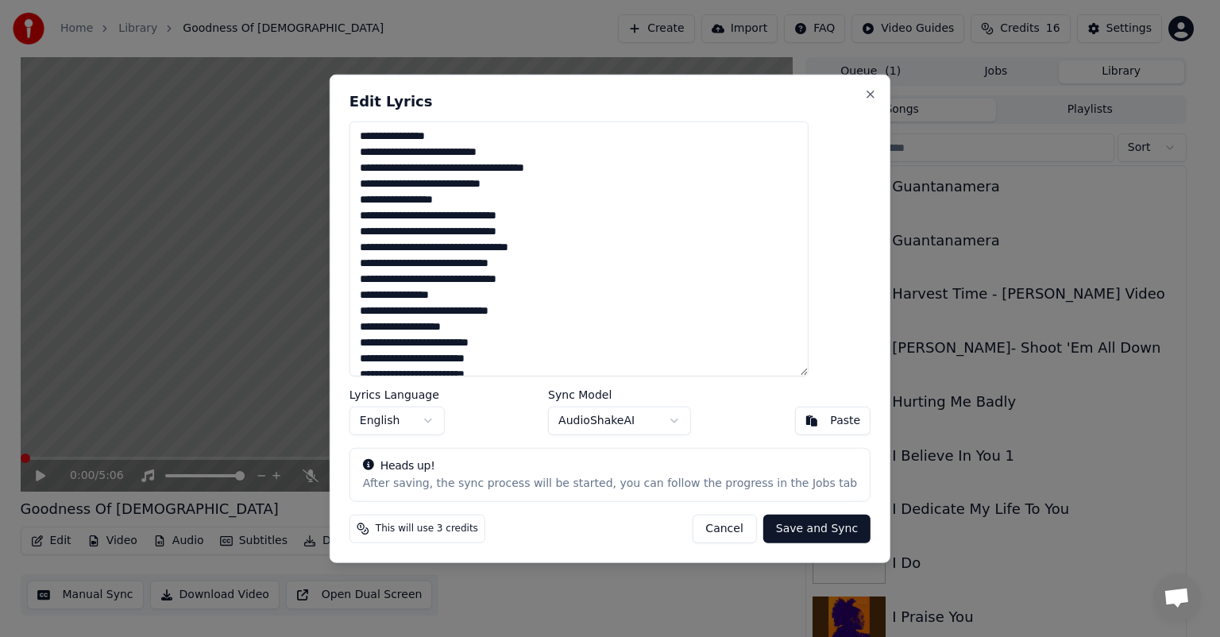
drag, startPoint x: 34, startPoint y: 470, endPoint x: 33, endPoint y: 506, distance: 35.8
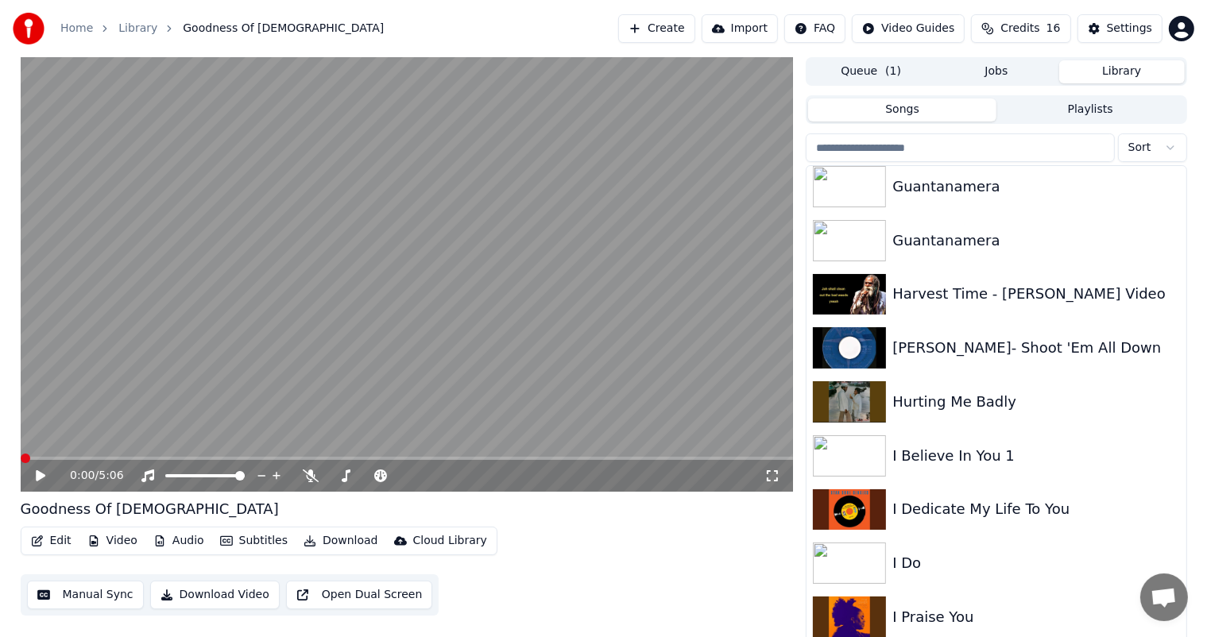
click at [38, 474] on icon at bounding box center [41, 475] width 10 height 11
click at [51, 542] on button "Edit" at bounding box center [51, 541] width 53 height 22
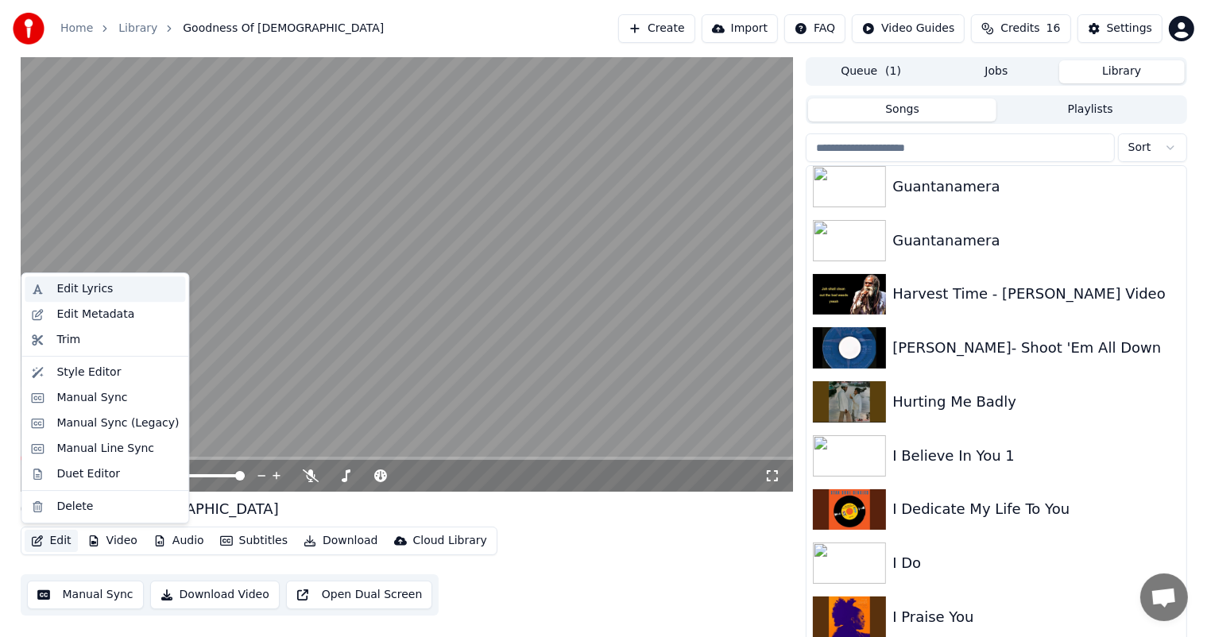
click at [81, 281] on div "Edit Lyrics" at bounding box center [84, 289] width 56 height 16
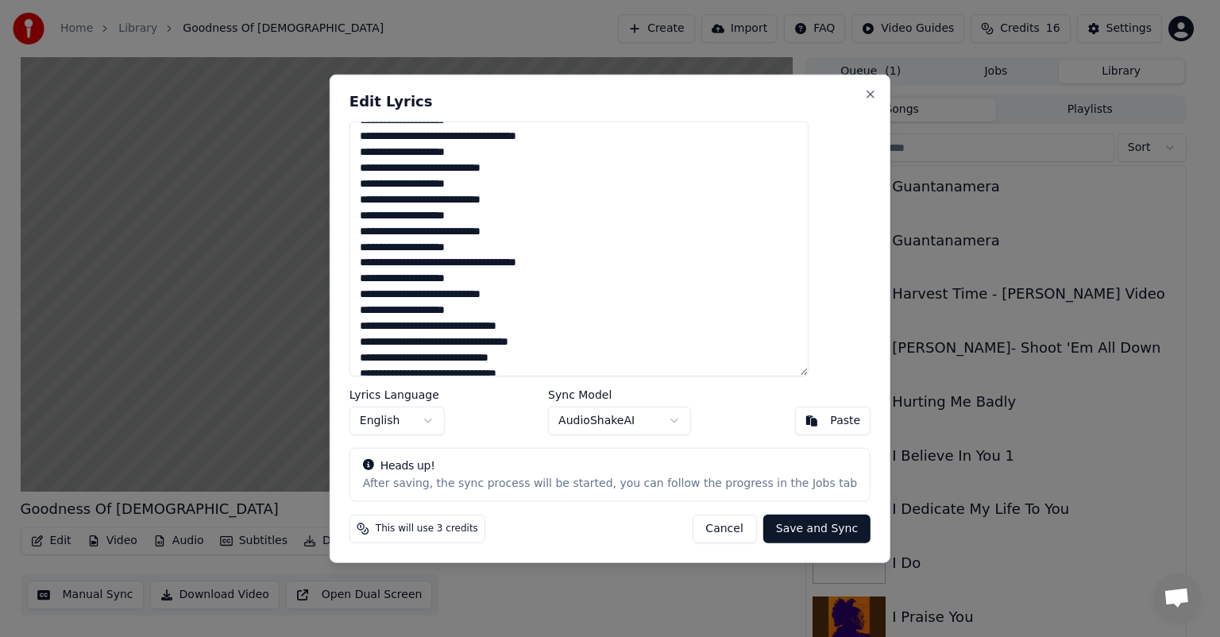
scroll to position [426, 0]
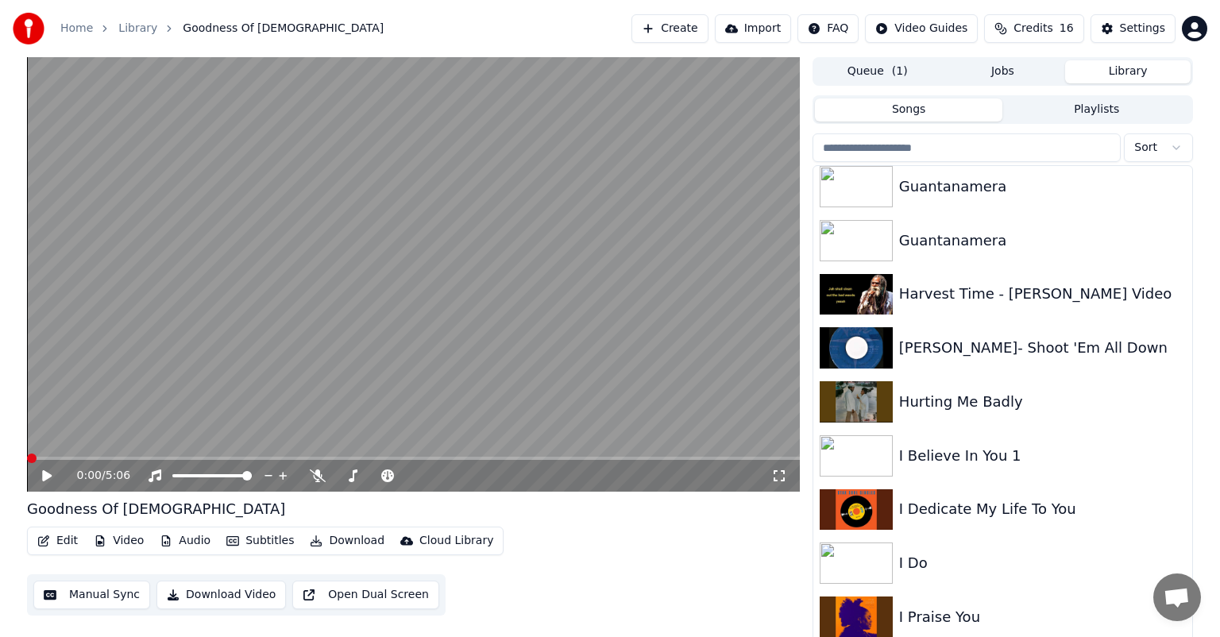
click at [327, 538] on button "Download" at bounding box center [347, 541] width 87 height 22
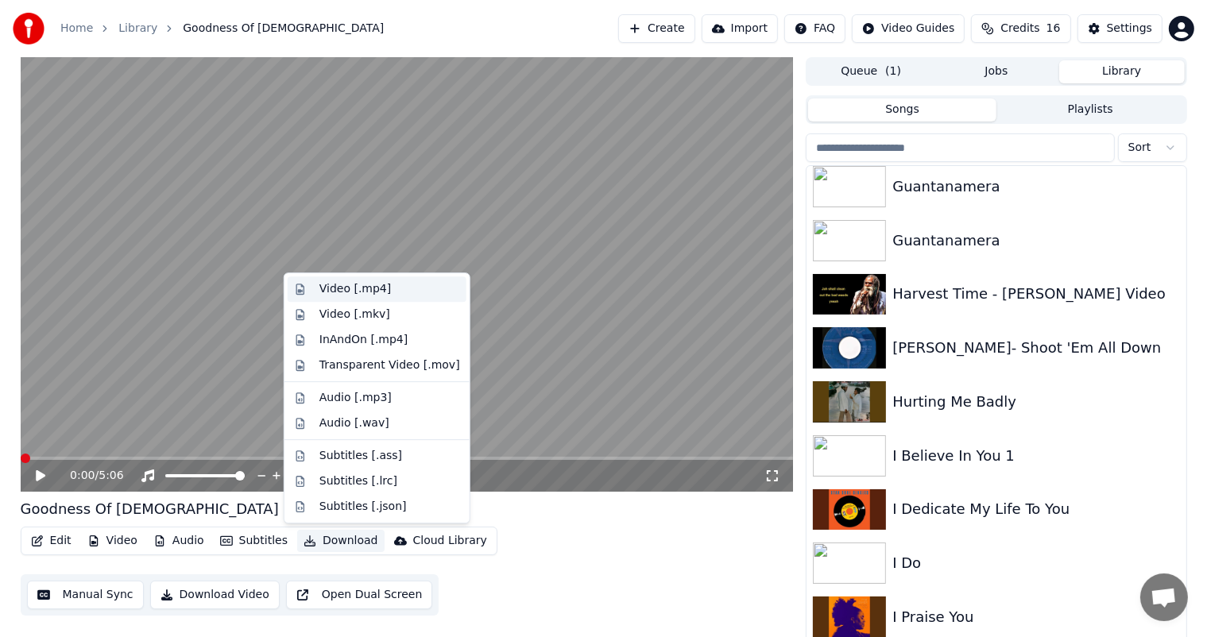
click at [336, 284] on div "Video [.mp4]" at bounding box center [355, 289] width 72 height 16
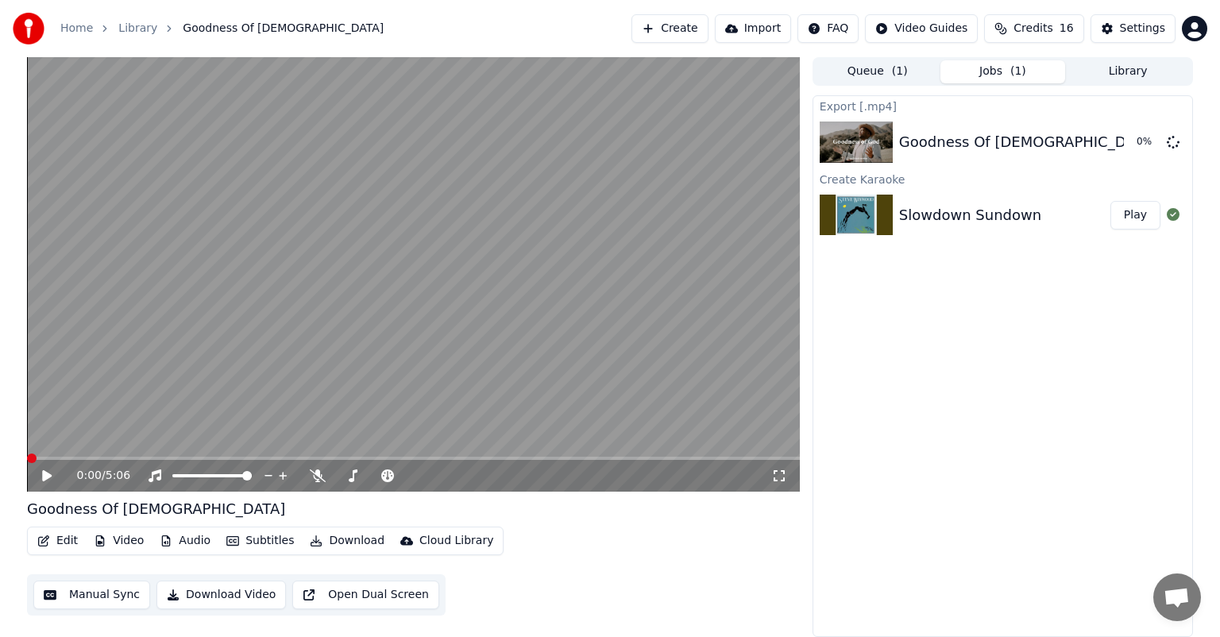
click at [333, 540] on button "Download" at bounding box center [347, 541] width 87 height 22
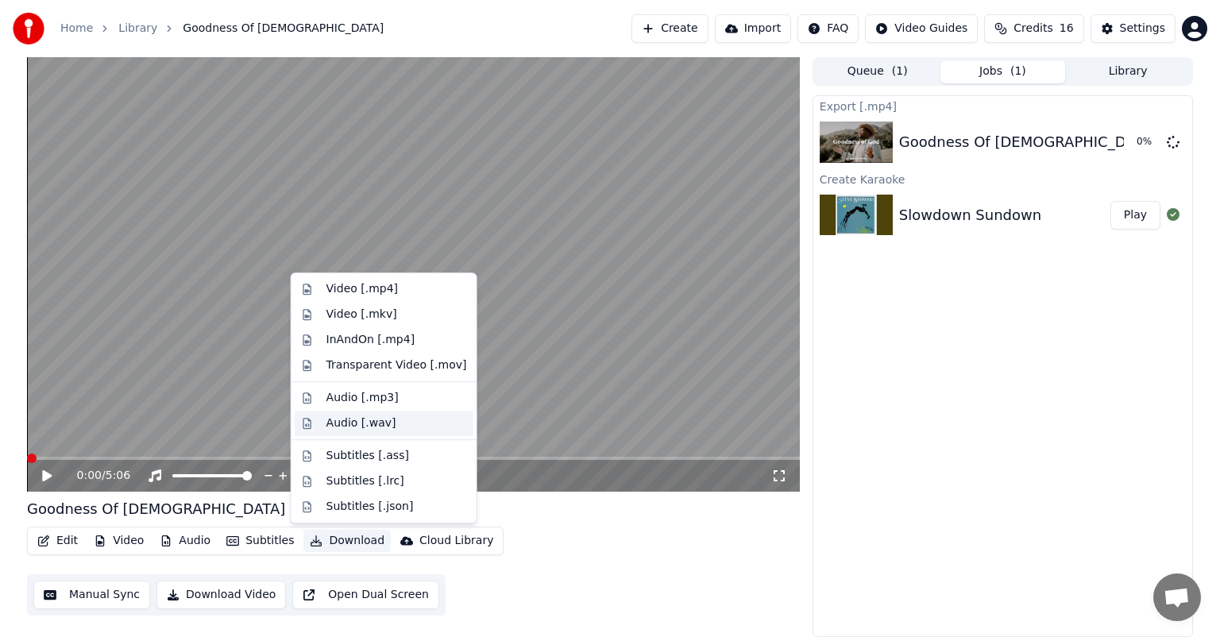
click at [346, 418] on div "Audio [.wav]" at bounding box center [362, 424] width 70 height 16
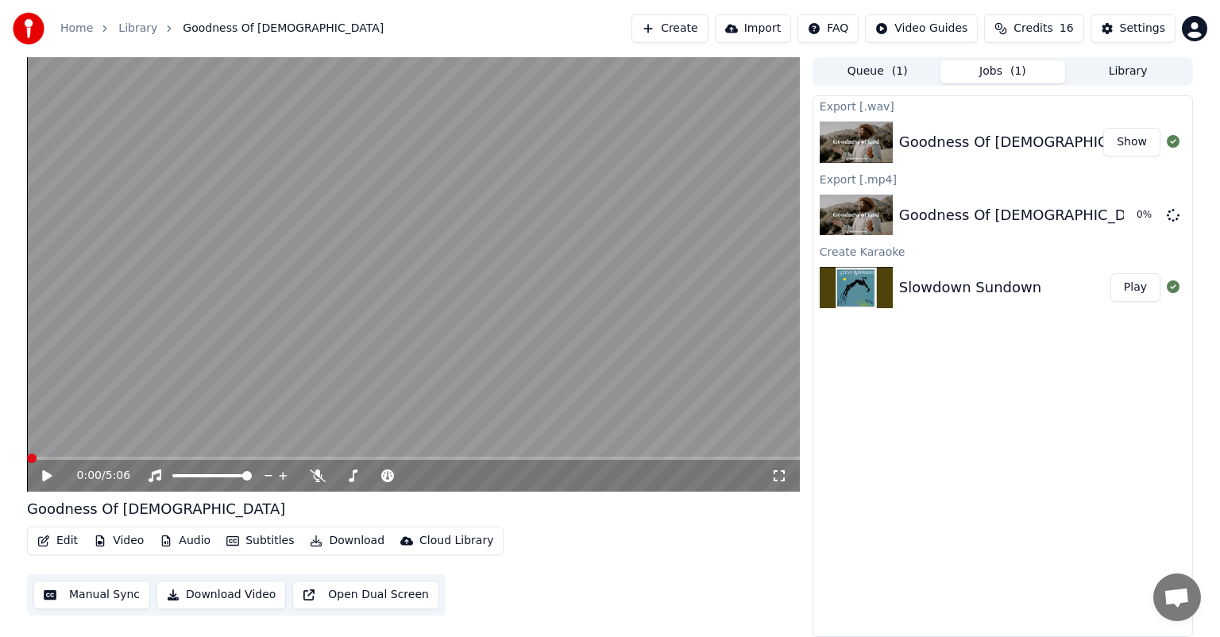
click at [1123, 134] on button "Show" at bounding box center [1132, 142] width 57 height 29
click at [1128, 141] on button "Show" at bounding box center [1132, 142] width 57 height 29
